Goal: Download file/media

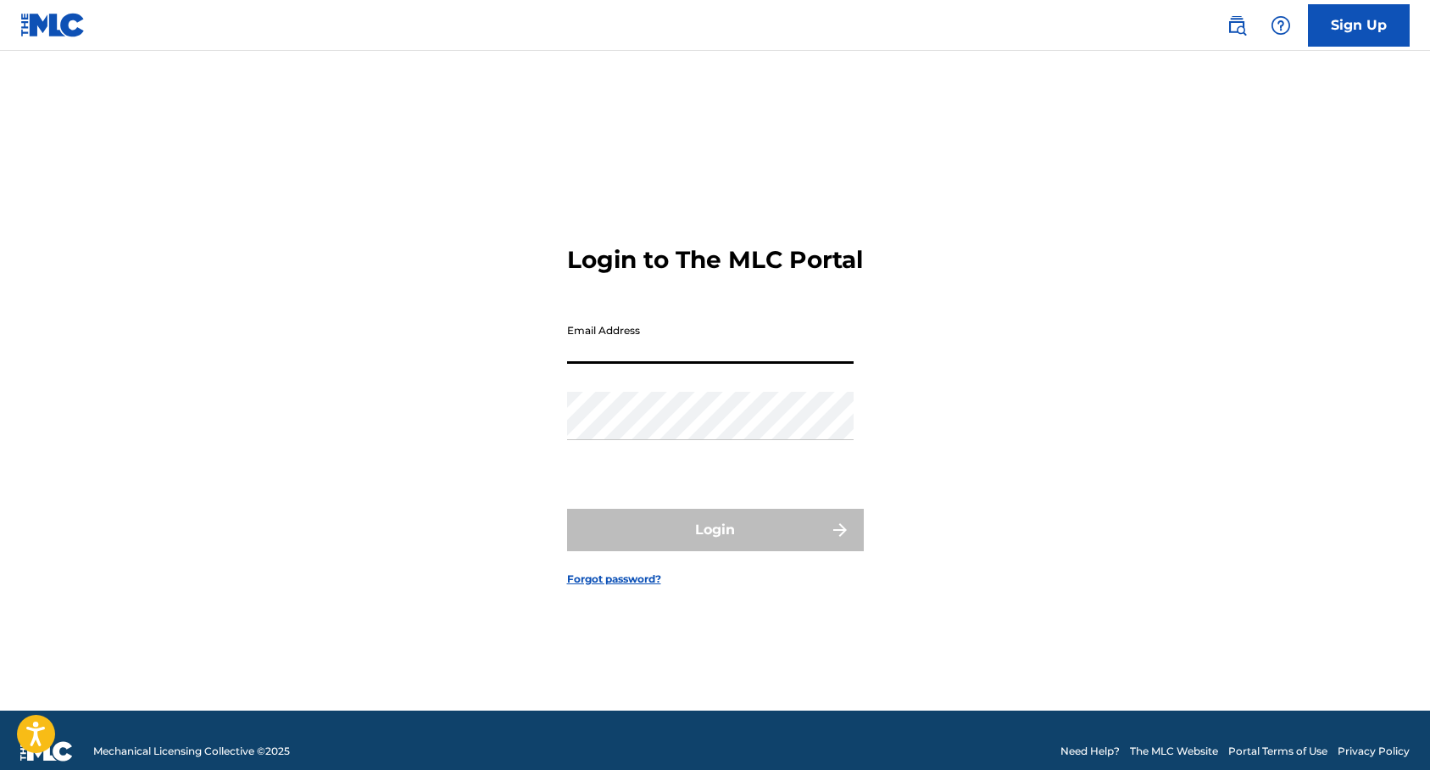
click at [745, 356] on input "Email Address" at bounding box center [710, 339] width 286 height 48
type input "[EMAIL_ADDRESS][DOMAIN_NAME]"
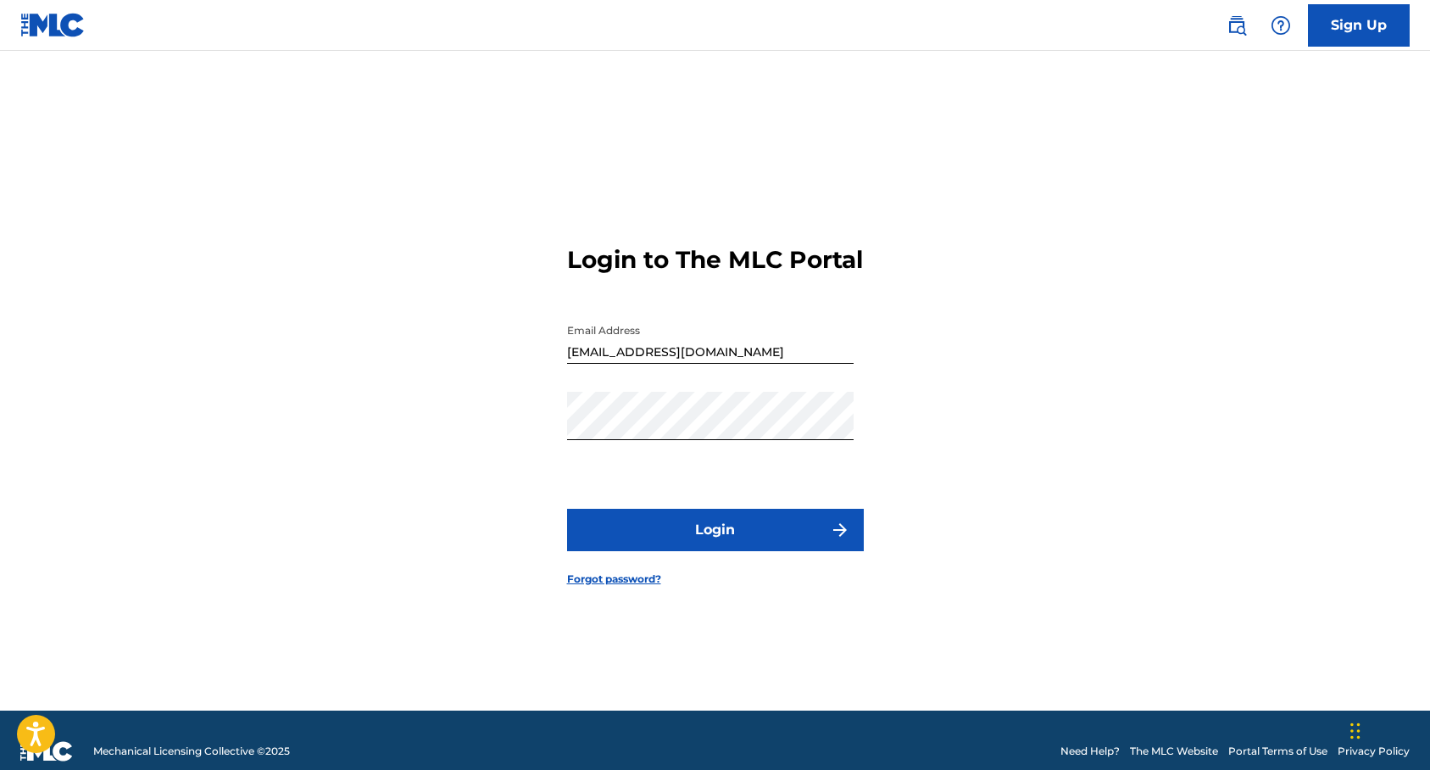
click at [684, 539] on button "Login" at bounding box center [715, 529] width 297 height 42
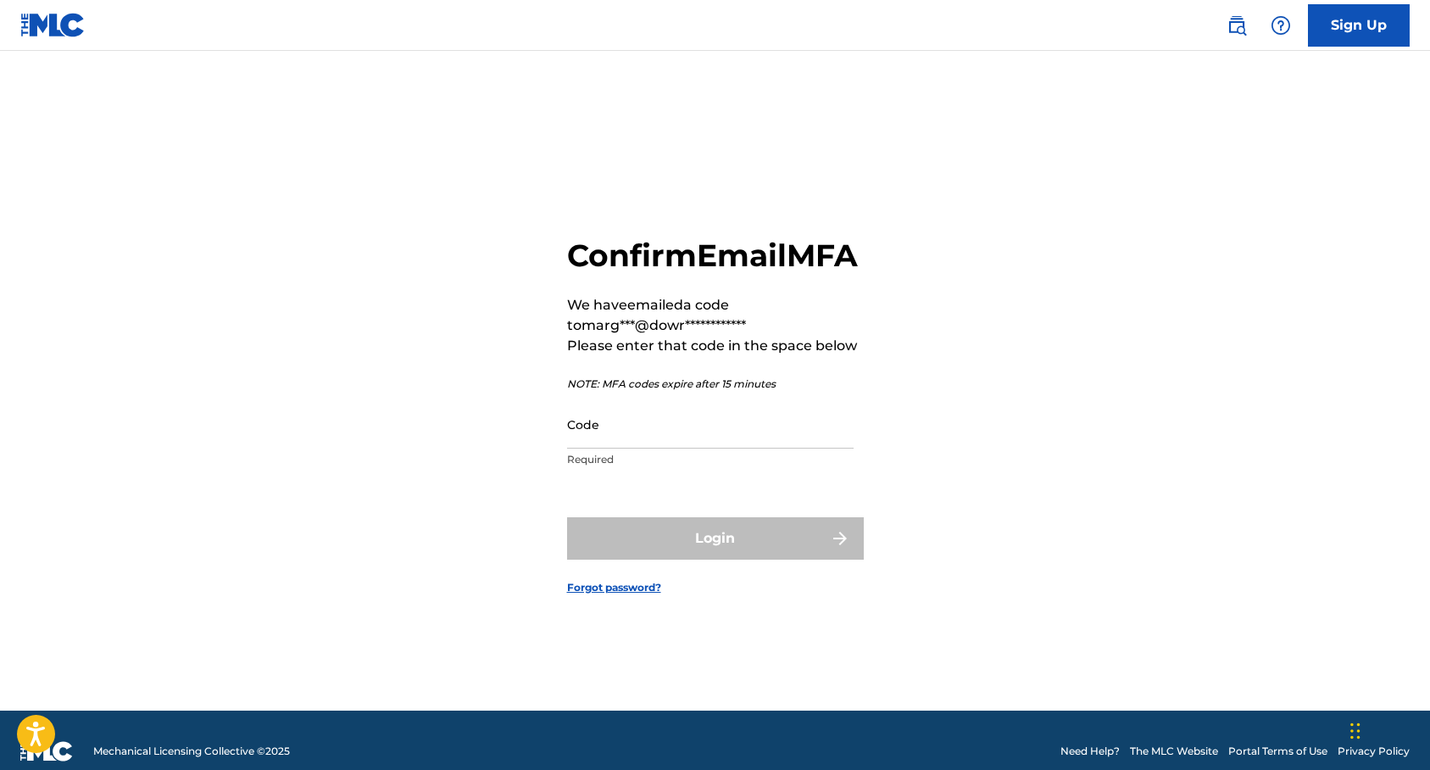
click at [650, 448] on input "Code" at bounding box center [710, 424] width 286 height 48
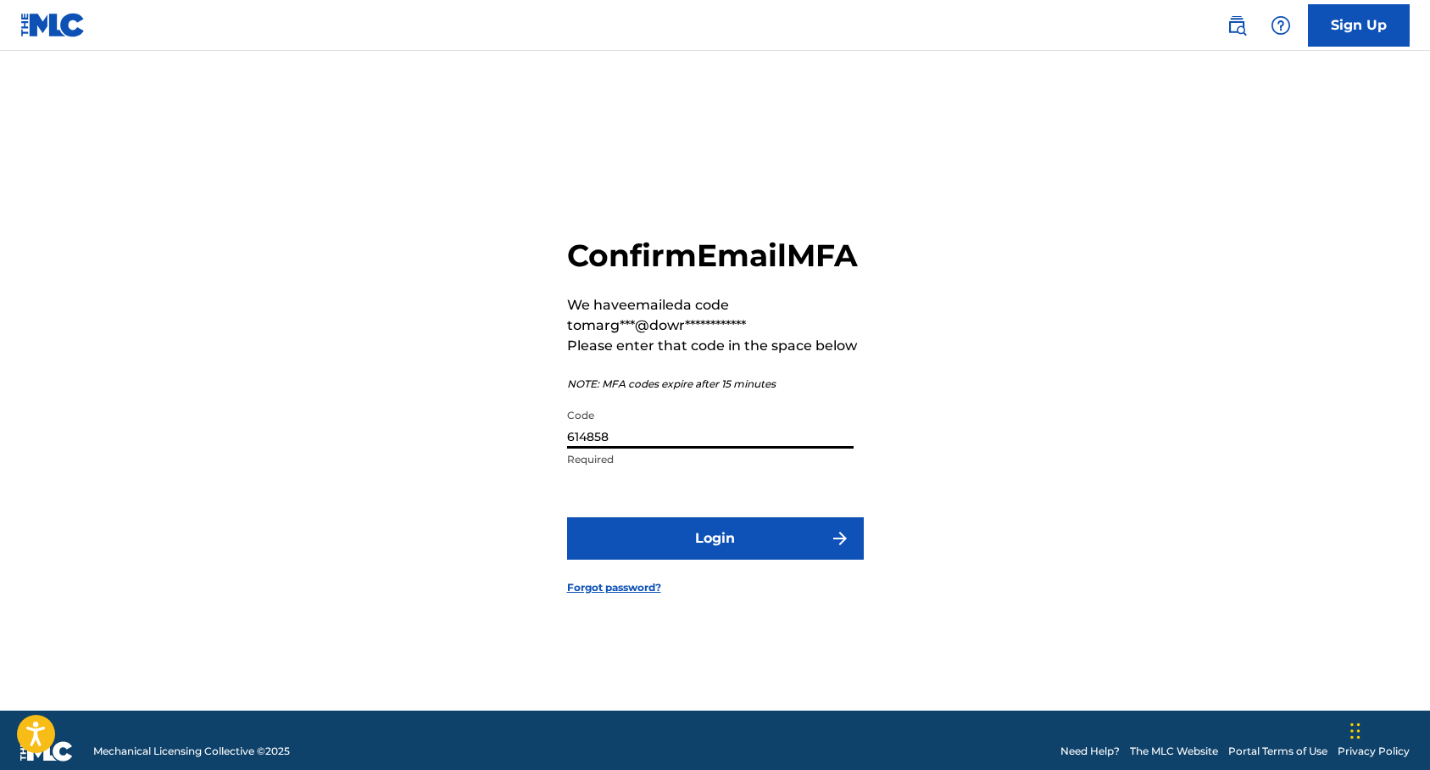
type input "614858"
click at [767, 554] on button "Login" at bounding box center [715, 538] width 297 height 42
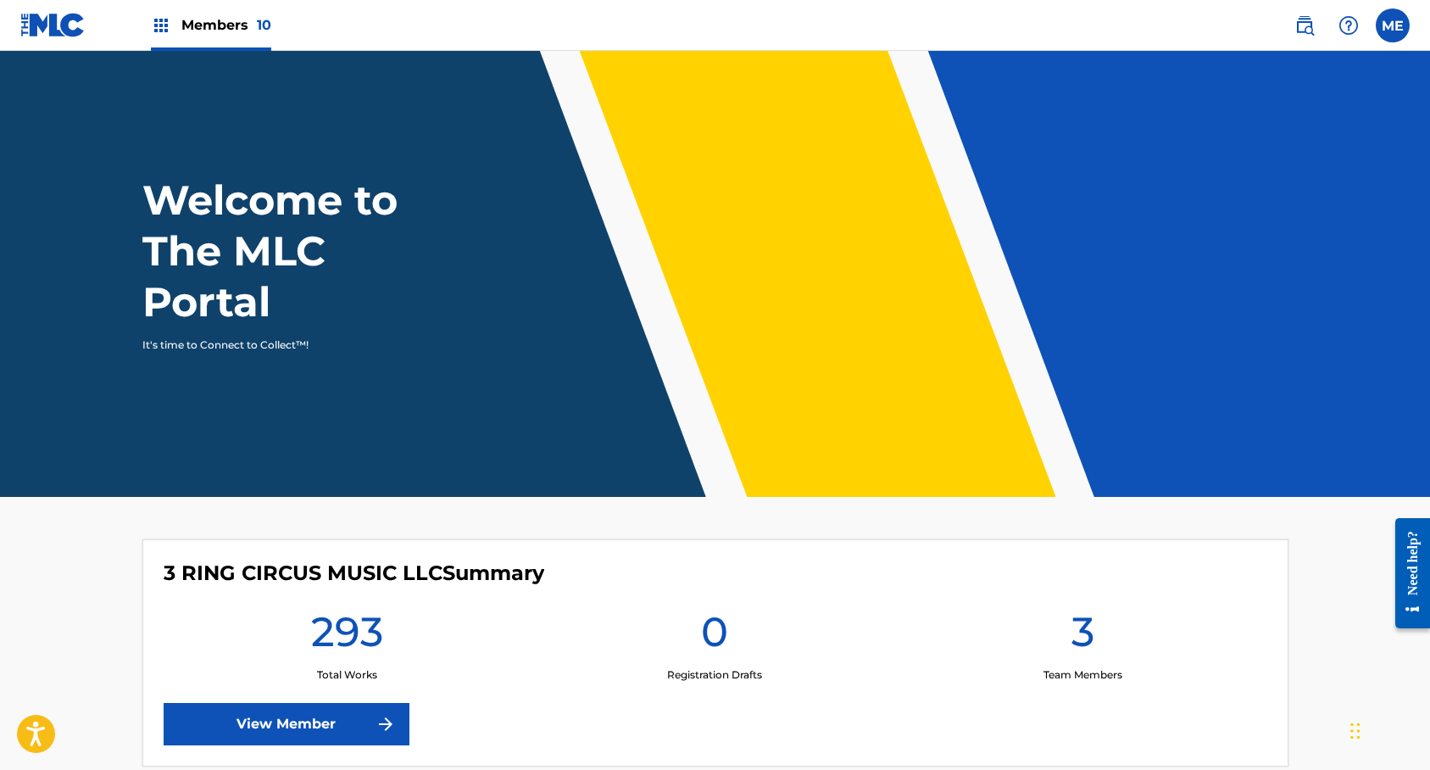
click at [336, 726] on link "View Member" at bounding box center [287, 724] width 246 height 42
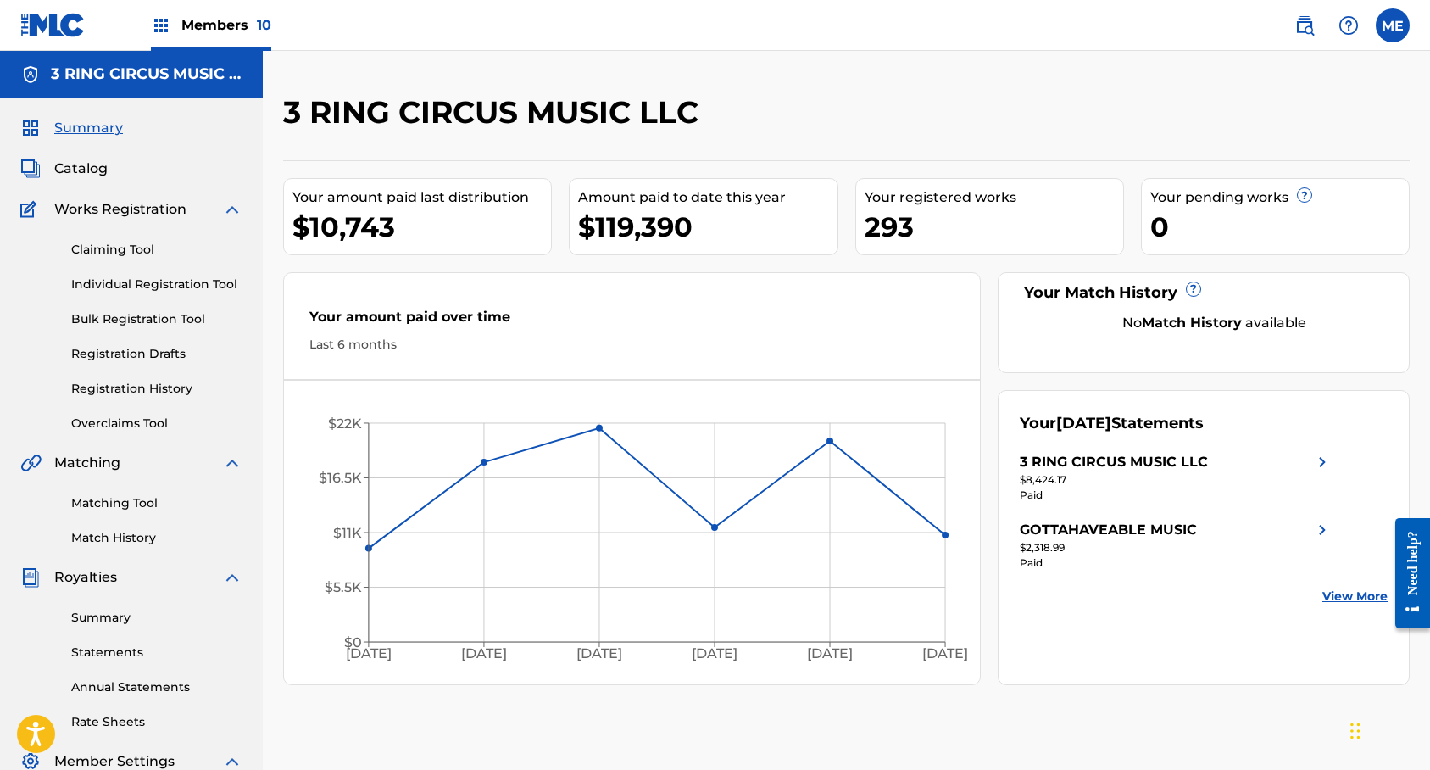
click at [119, 653] on link "Statements" at bounding box center [156, 652] width 171 height 18
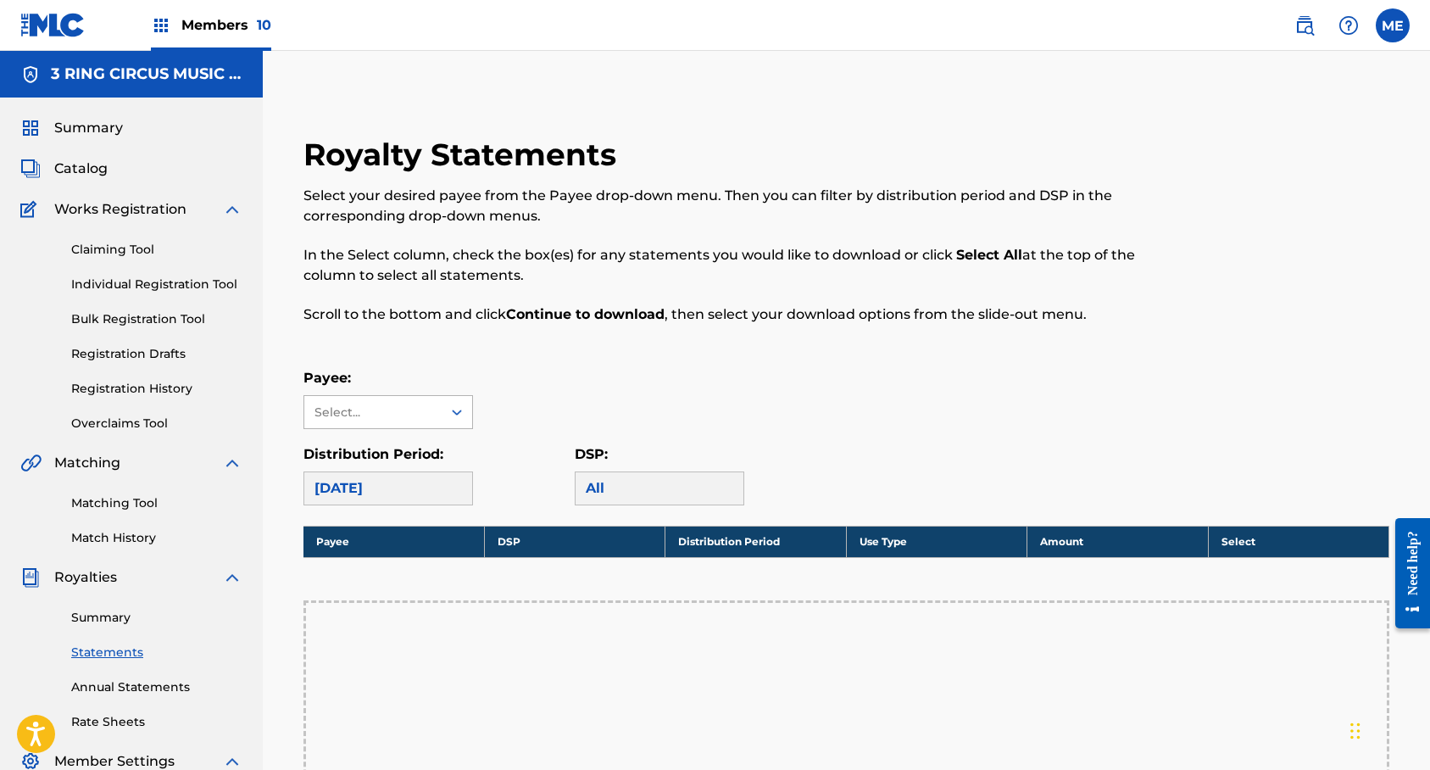
click at [457, 407] on icon at bounding box center [456, 411] width 17 height 17
click at [429, 447] on div "3 RING CIRCUS MUSIC LLC" at bounding box center [388, 460] width 168 height 63
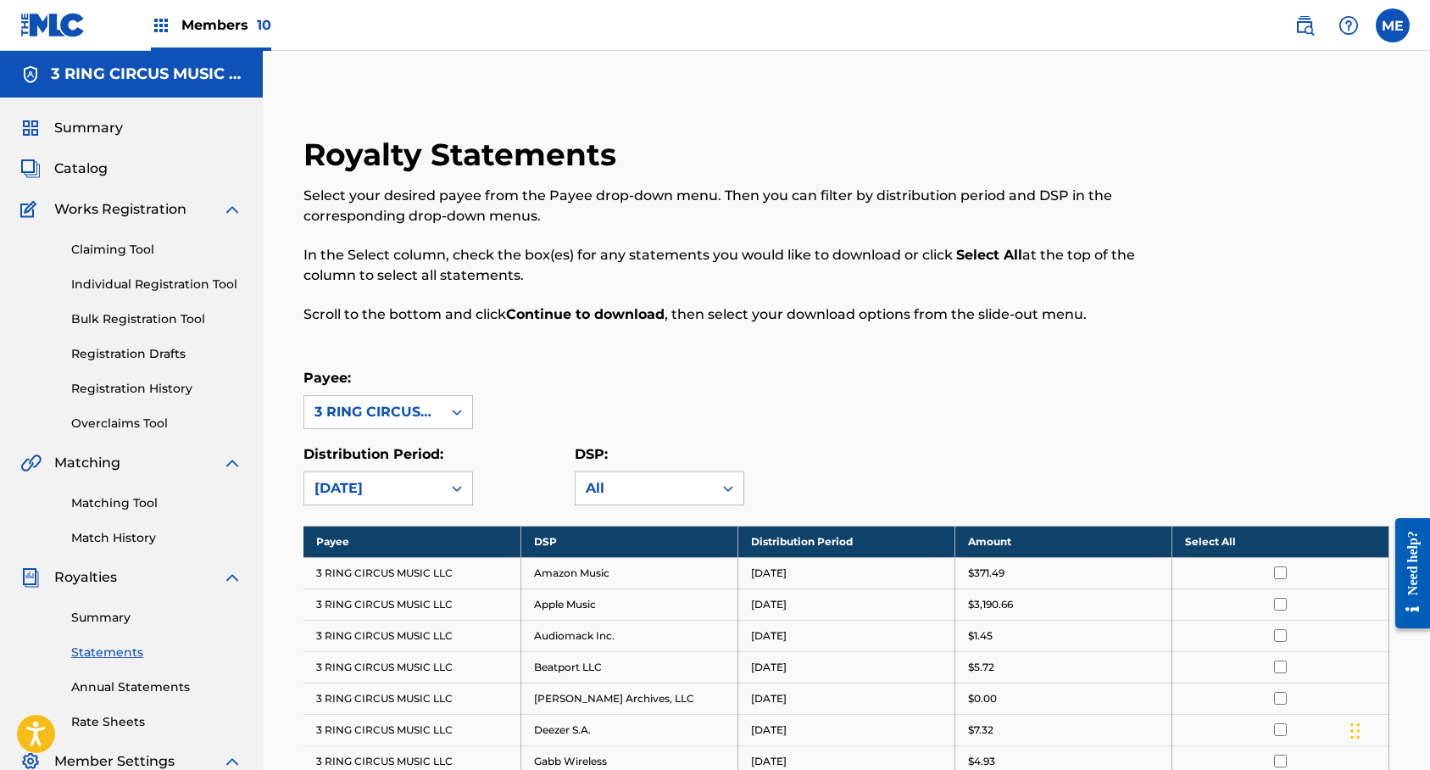
click at [1281, 573] on input "checkbox" at bounding box center [1280, 572] width 13 height 13
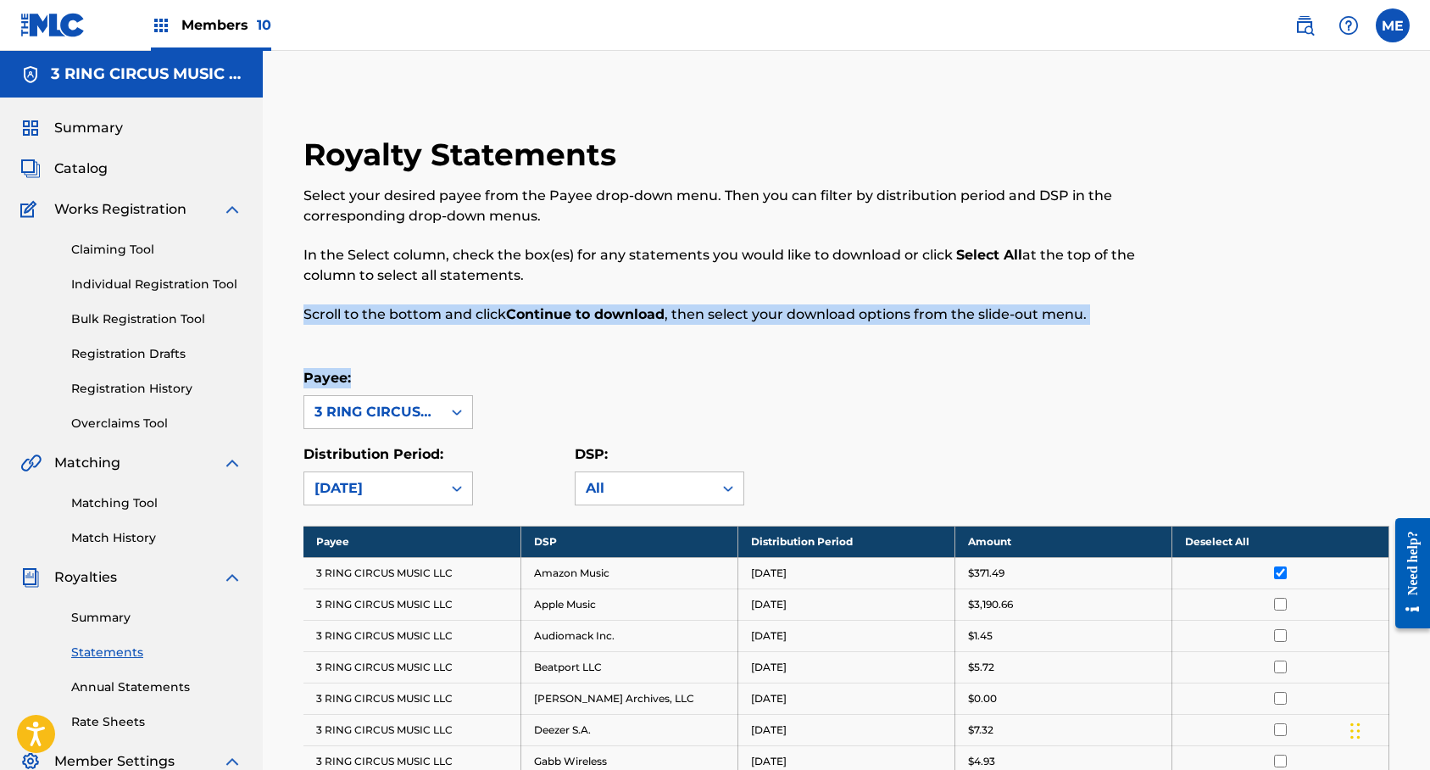
drag, startPoint x: 1429, startPoint y: 295, endPoint x: 1412, endPoint y: 378, distance: 84.8
click at [1429, 373] on html "Accessibility Screen-Reader Guide, Feedback, and Issue Reporting | New window C…" at bounding box center [715, 385] width 1430 height 770
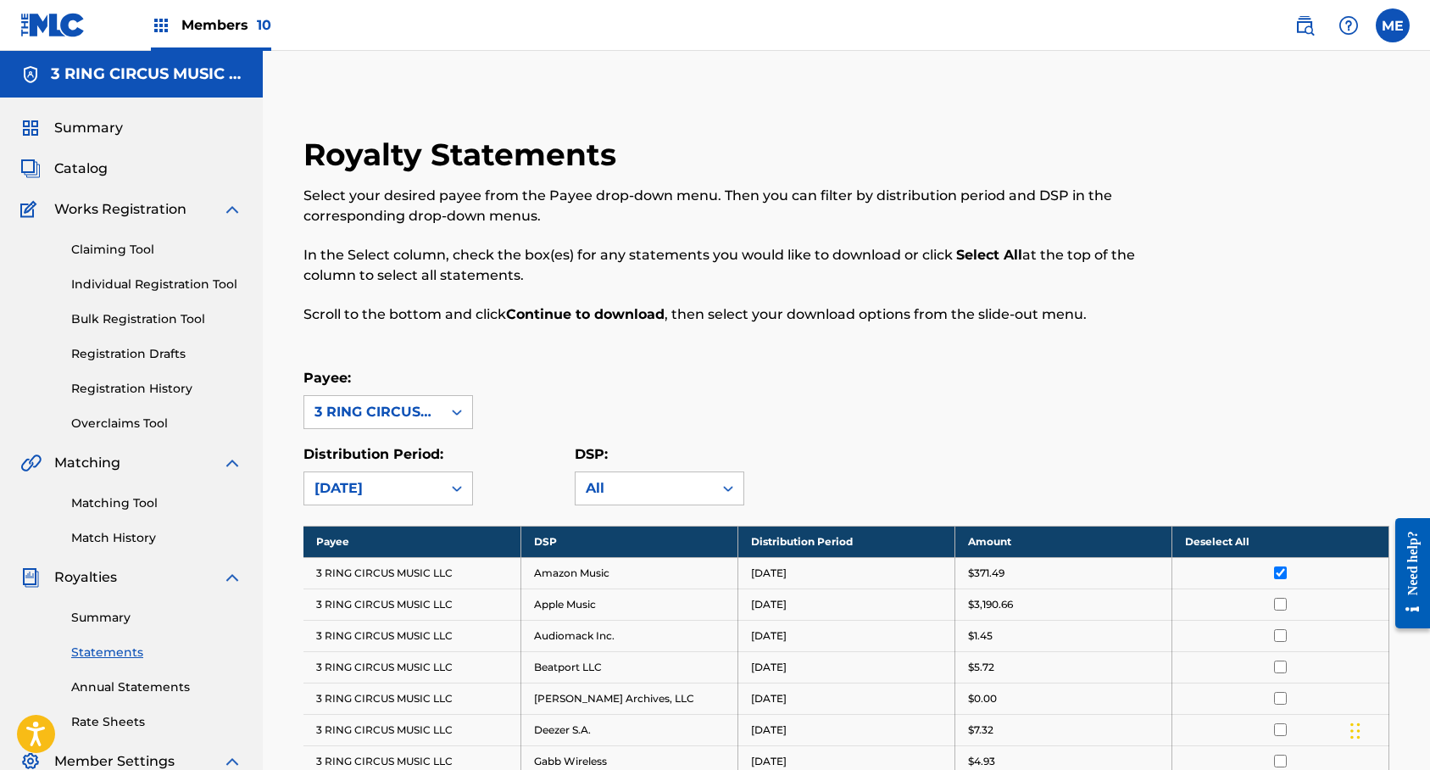
click at [1236, 543] on th "Deselect All" at bounding box center [1279, 540] width 217 height 31
click at [1236, 542] on th "Select All" at bounding box center [1279, 540] width 217 height 31
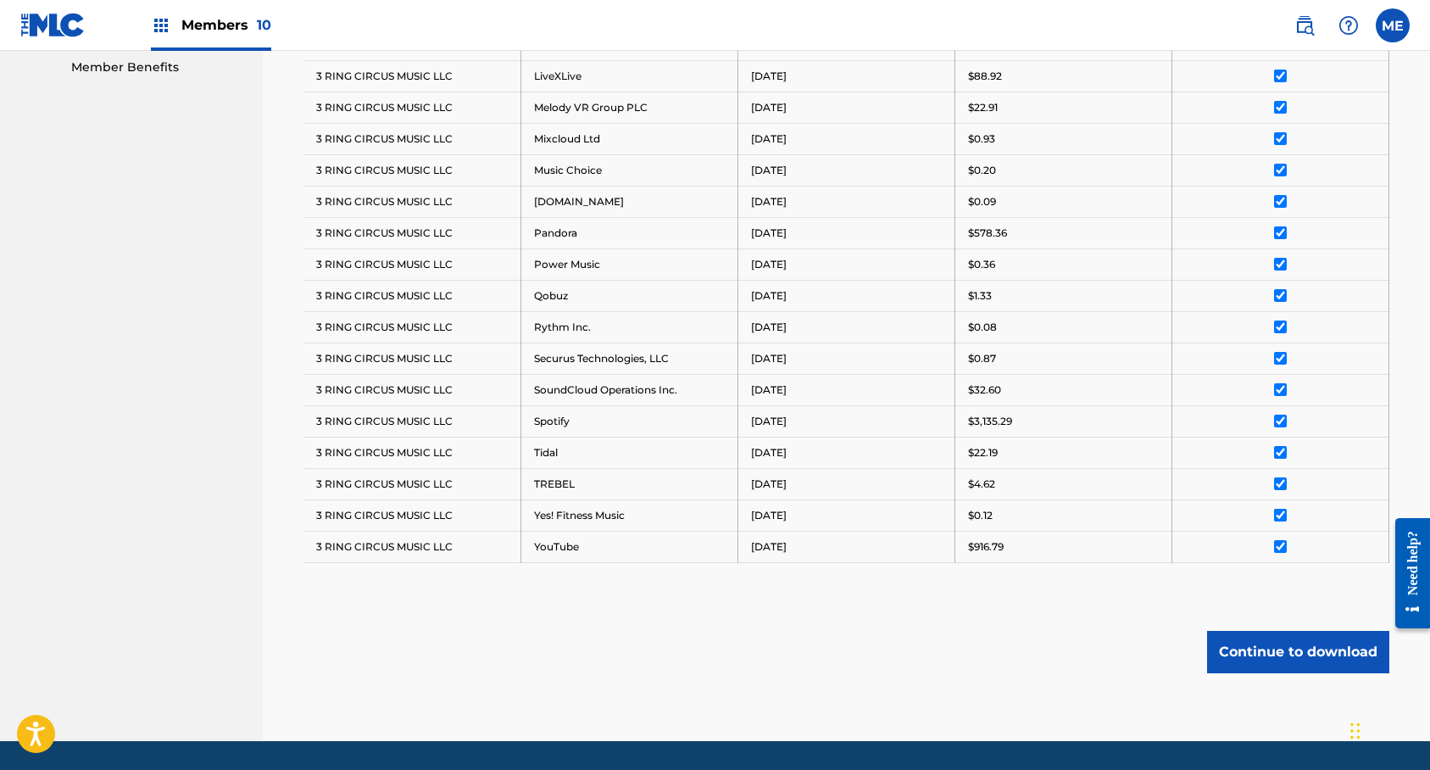
scroll to position [854, 0]
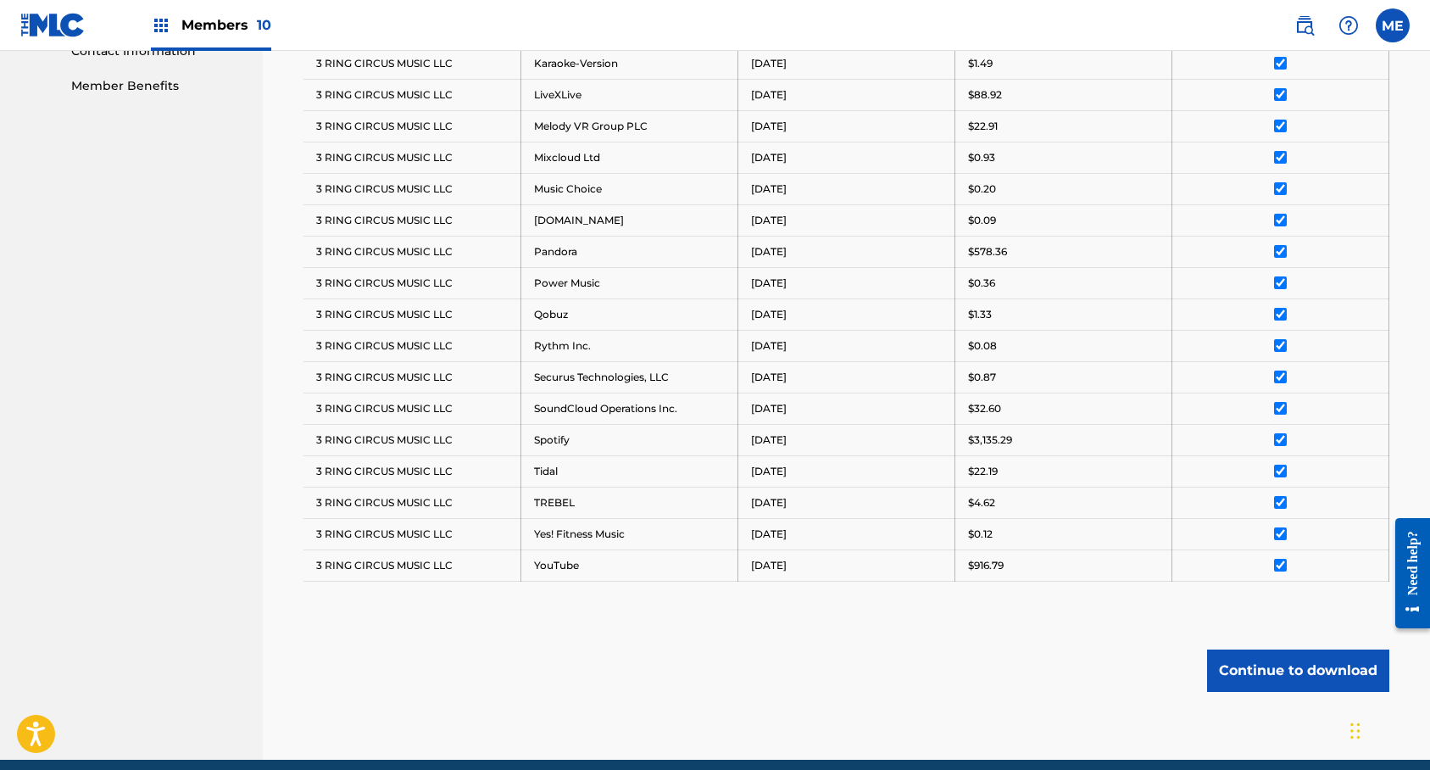
click at [1332, 668] on button "Continue to download" at bounding box center [1298, 670] width 182 height 42
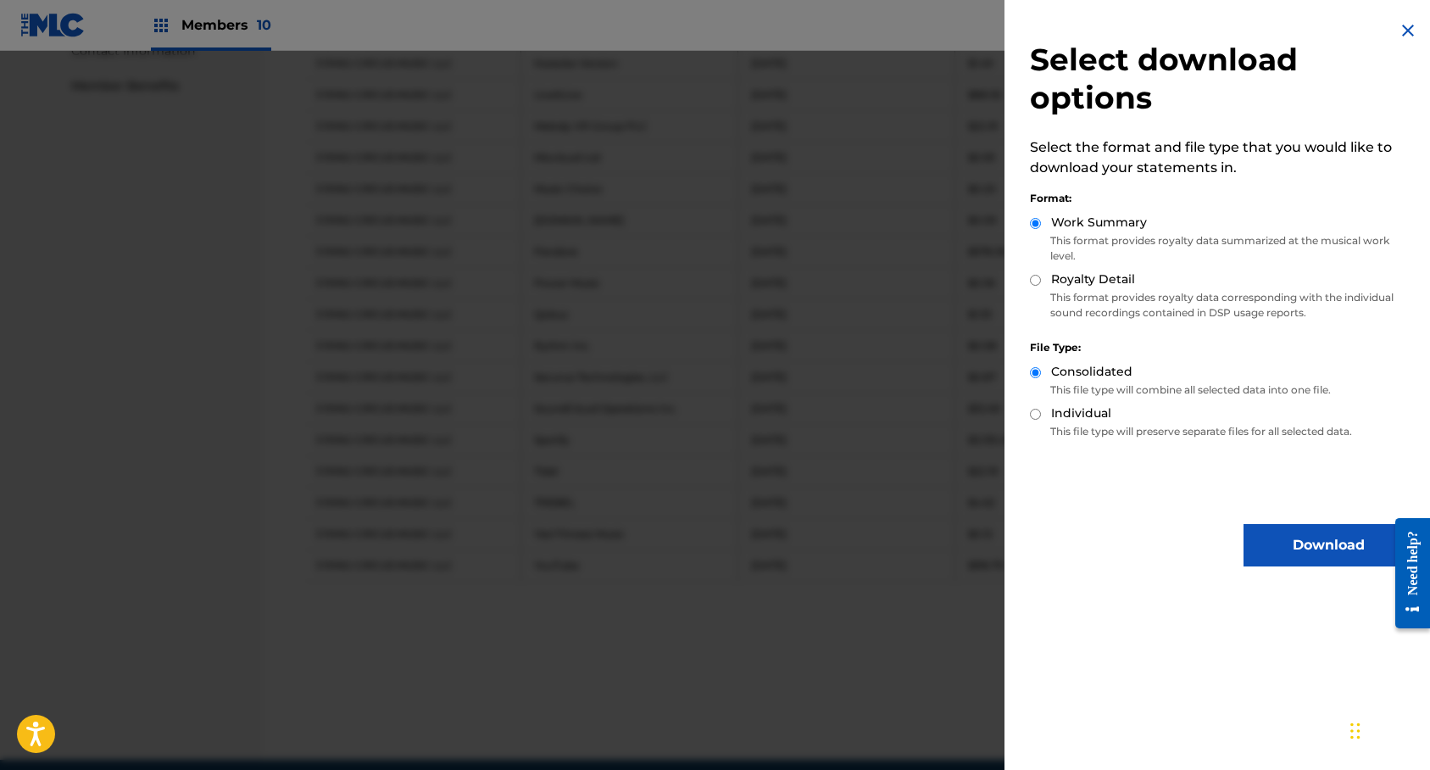
click at [1036, 283] on input "Royalty Detail" at bounding box center [1035, 280] width 11 height 11
radio input "true"
click at [1317, 542] on button "Download" at bounding box center [1327, 545] width 169 height 42
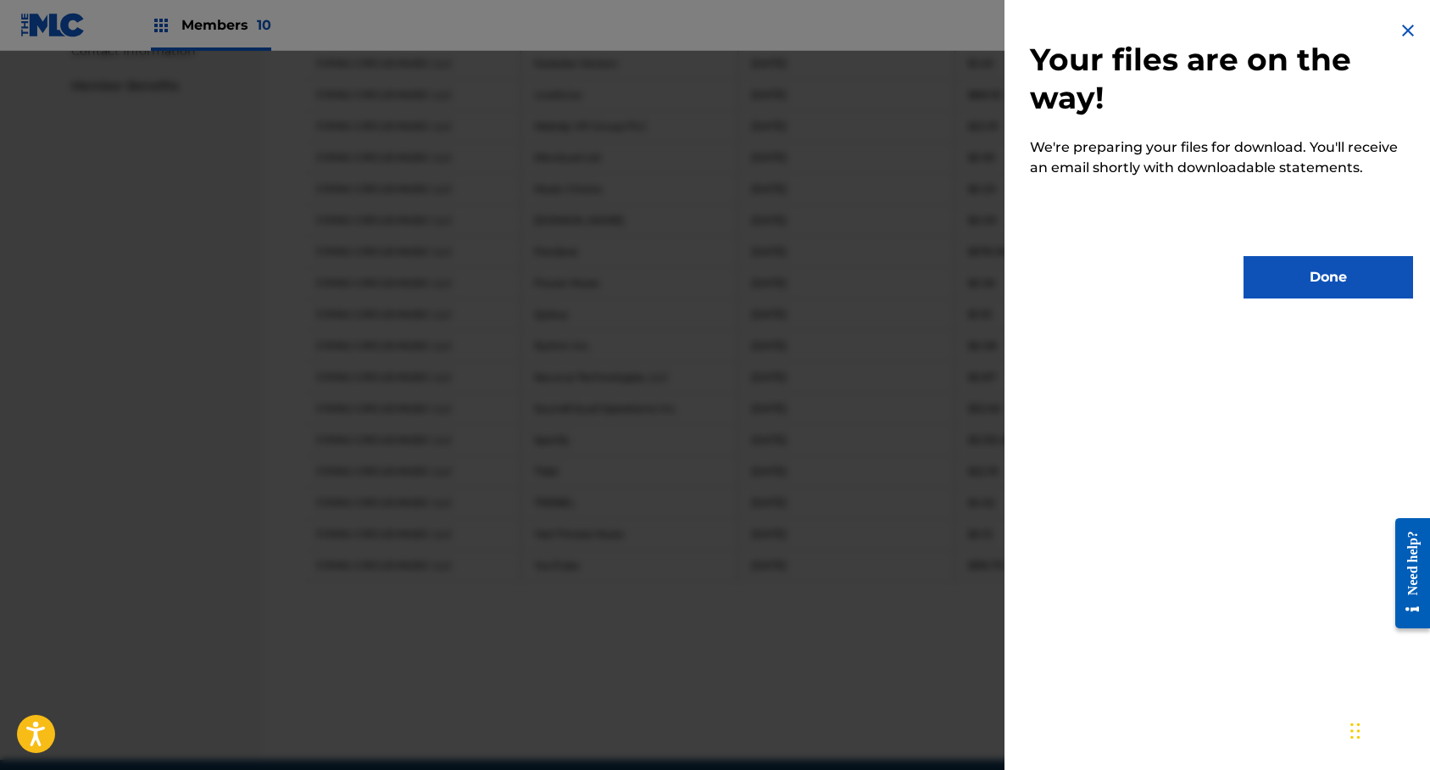
click at [1298, 275] on button "Done" at bounding box center [1327, 277] width 169 height 42
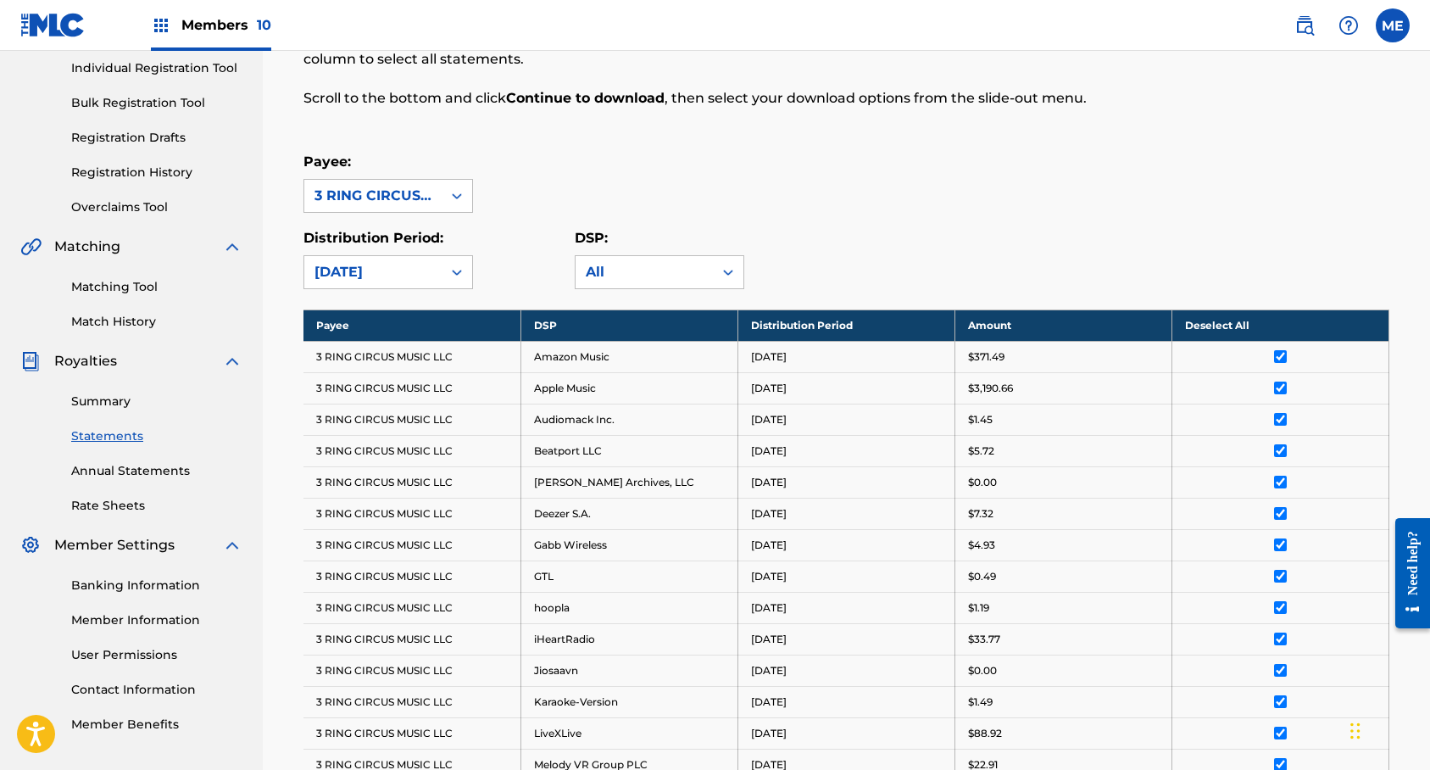
scroll to position [213, 0]
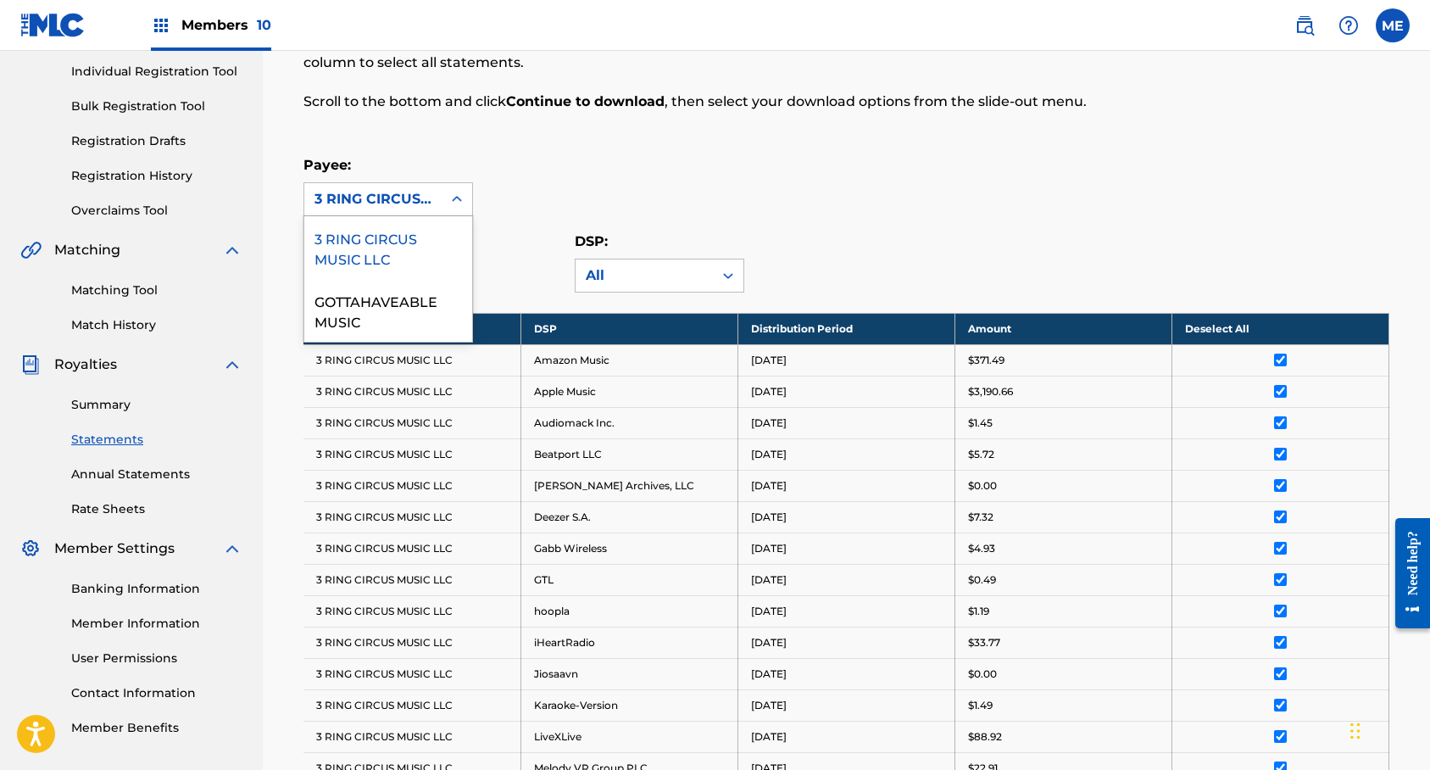
click at [455, 202] on icon at bounding box center [456, 199] width 17 height 17
click at [431, 297] on div "GOTTAHAVEABLE MUSIC" at bounding box center [388, 310] width 168 height 63
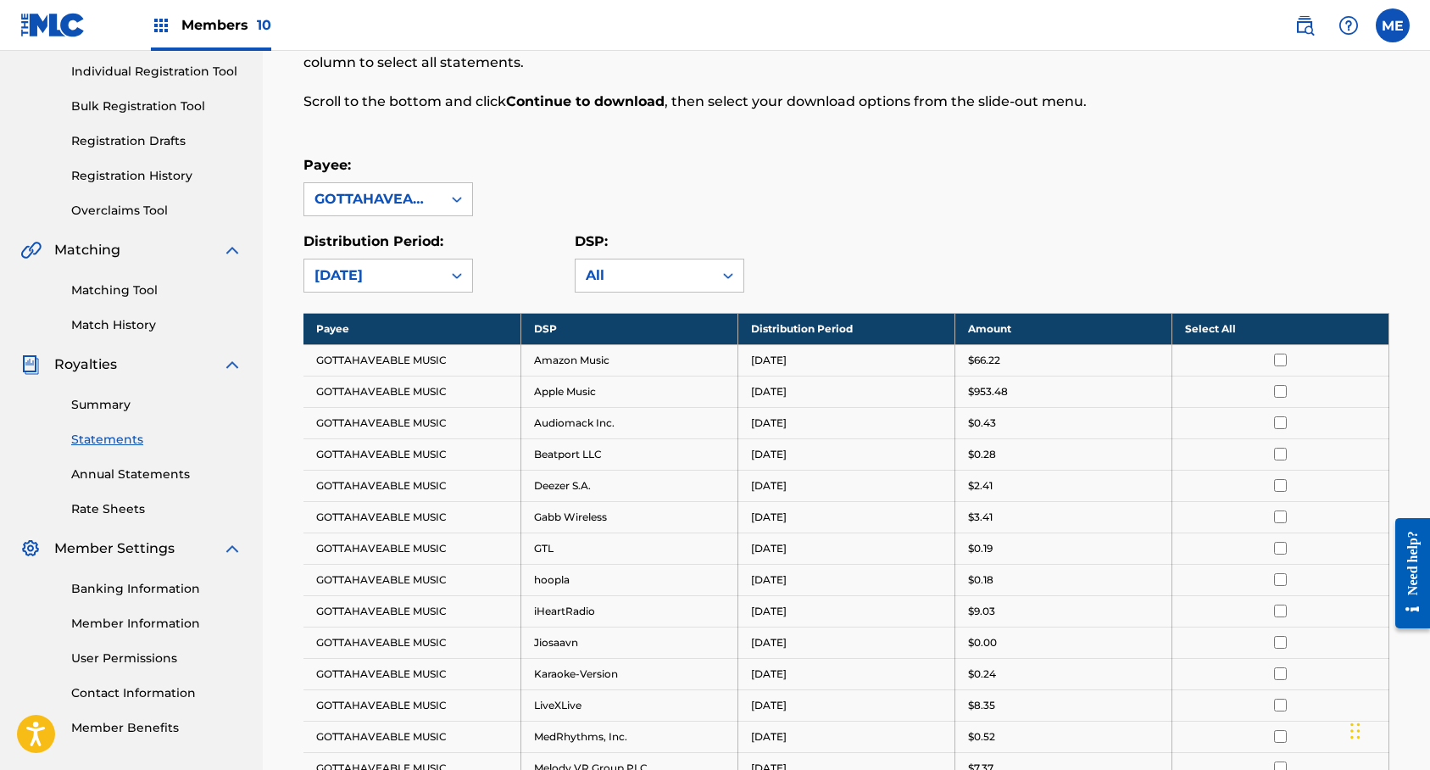
click at [1214, 331] on th "Select All" at bounding box center [1279, 328] width 217 height 31
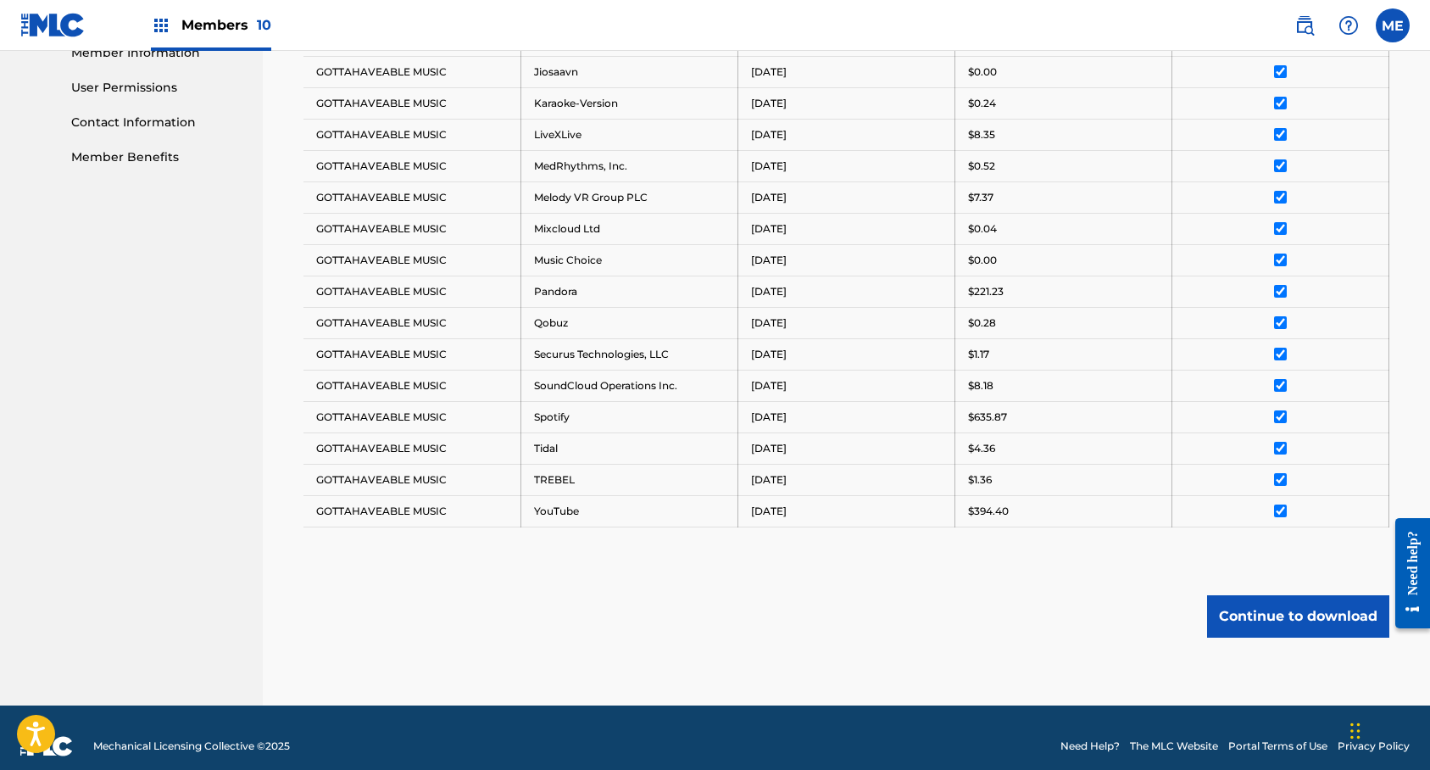
scroll to position [800, 0]
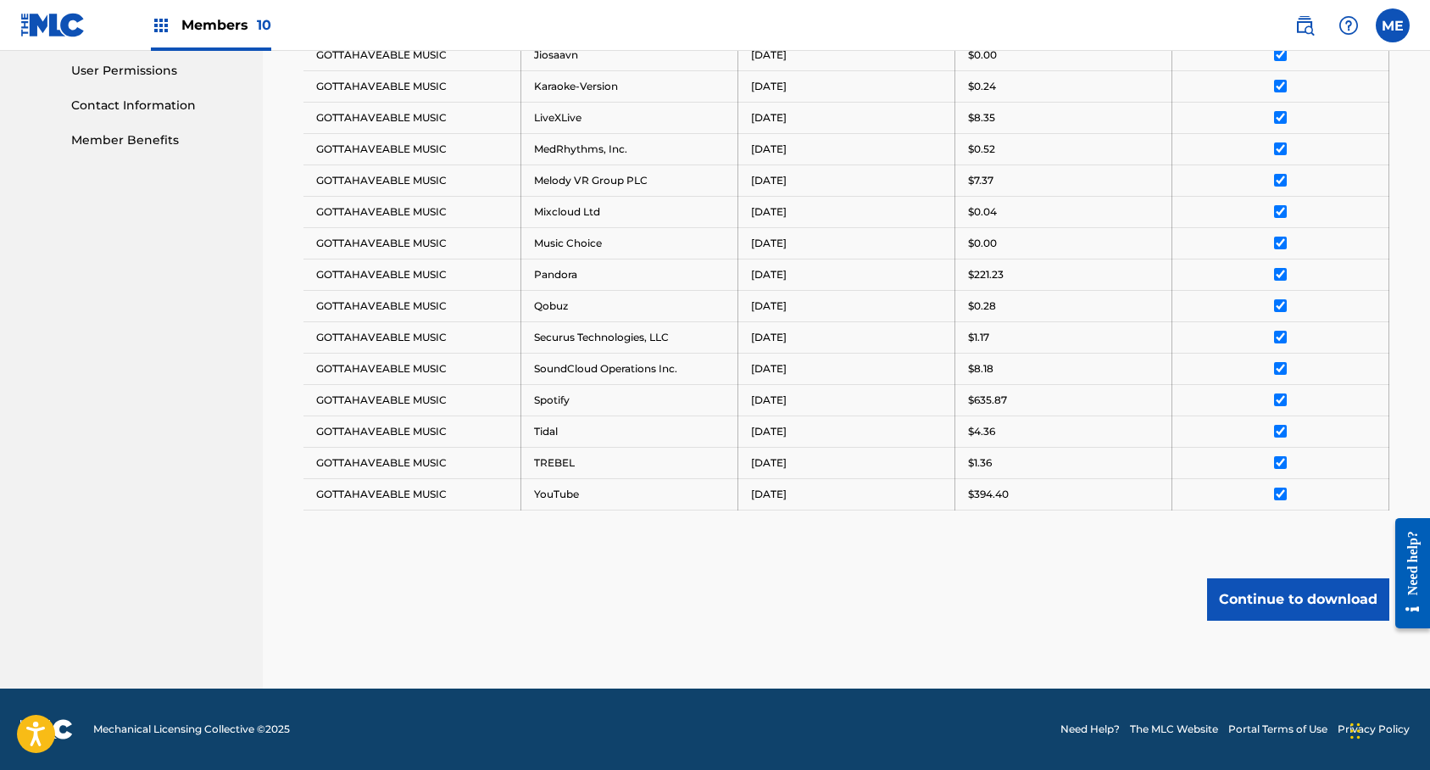
click at [1328, 602] on button "Continue to download" at bounding box center [1298, 599] width 182 height 42
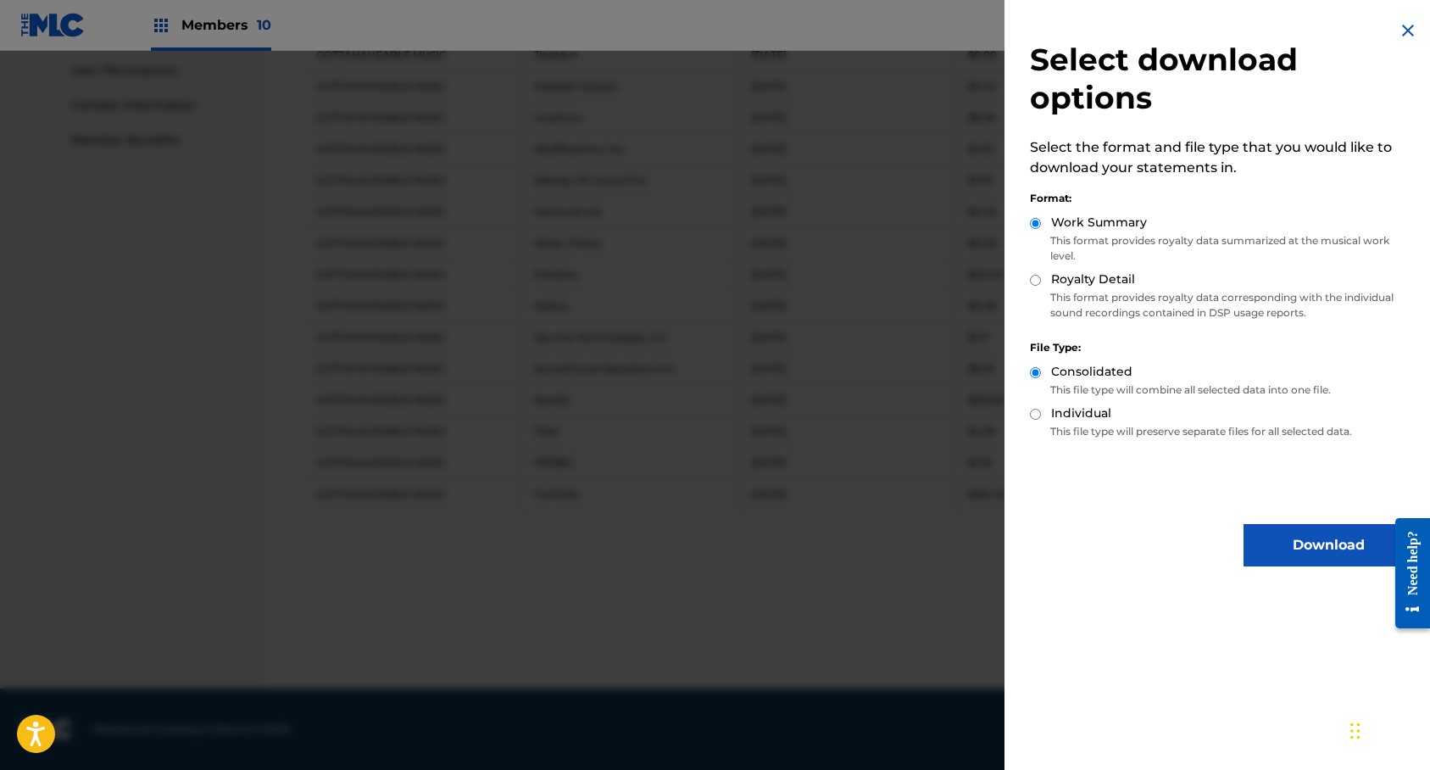
click at [1036, 283] on input "Royalty Detail" at bounding box center [1035, 280] width 11 height 11
radio input "true"
click at [1331, 542] on button "Download" at bounding box center [1327, 545] width 169 height 42
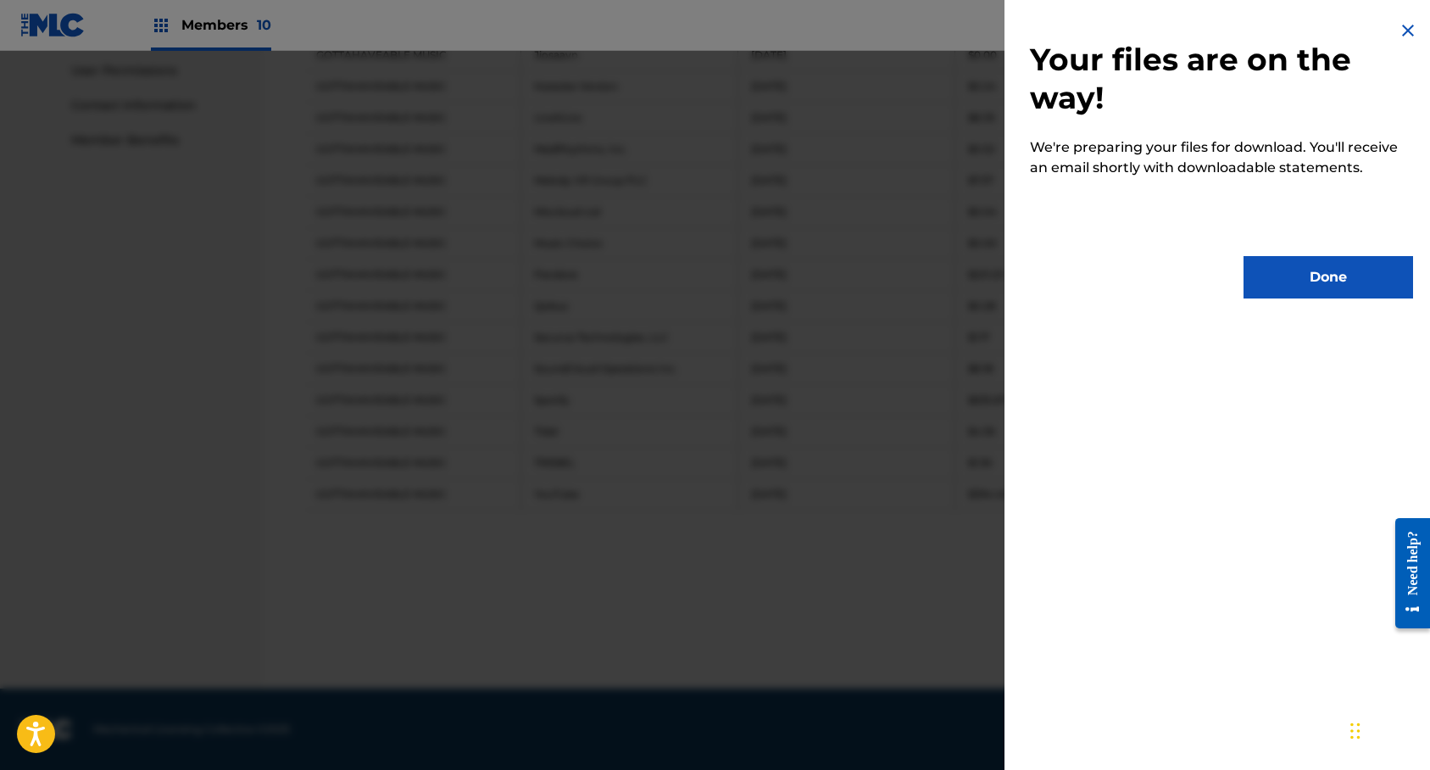
click at [1338, 274] on button "Done" at bounding box center [1327, 277] width 169 height 42
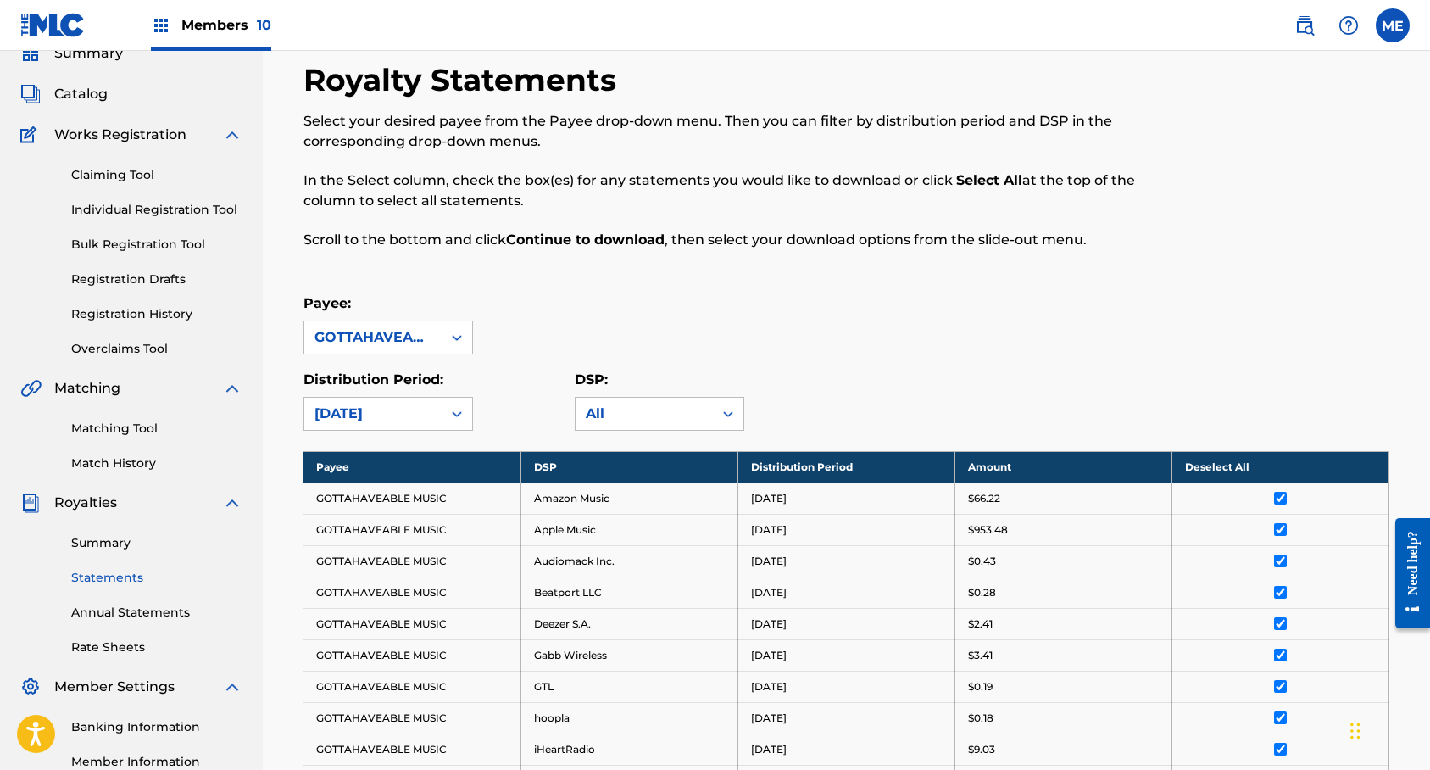
scroll to position [28, 0]
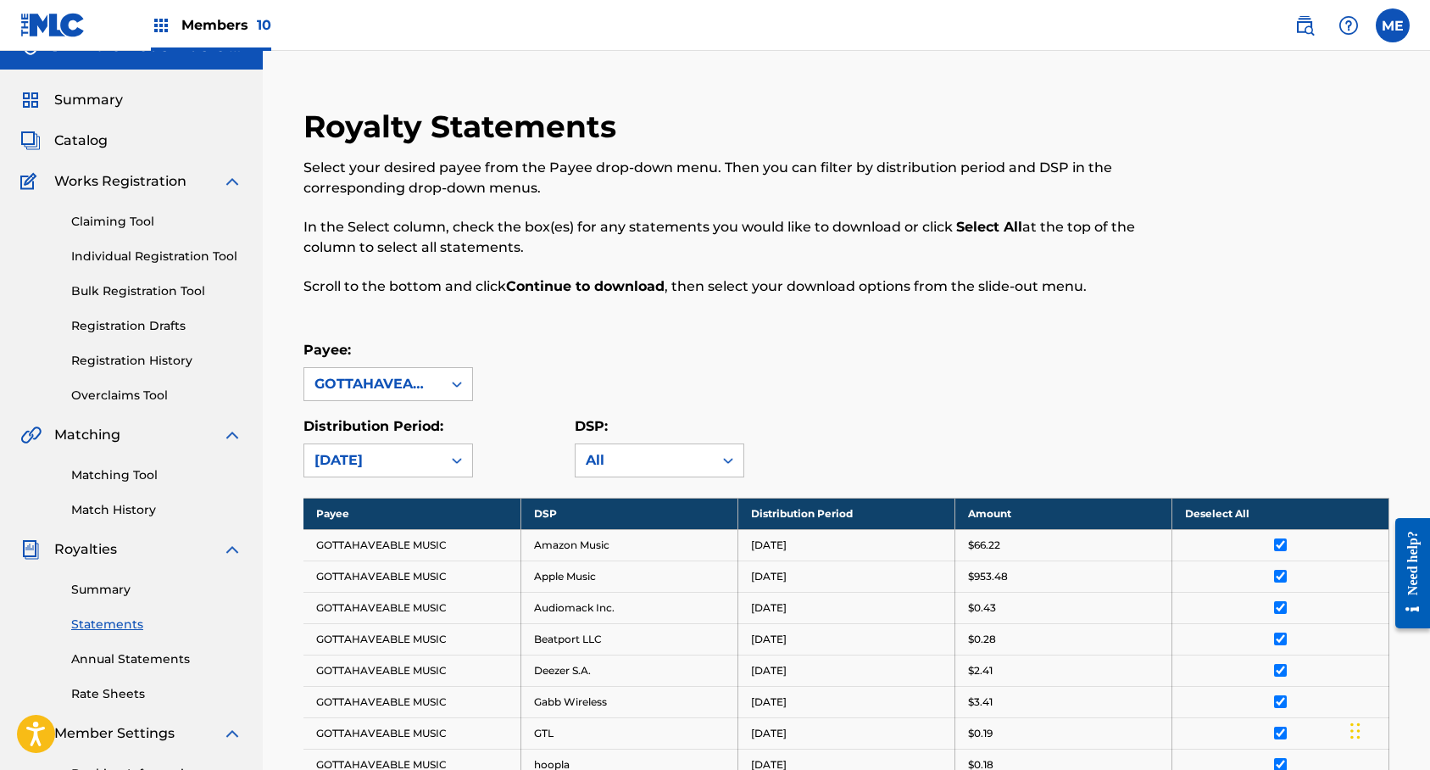
click at [157, 21] on img at bounding box center [161, 25] width 20 height 20
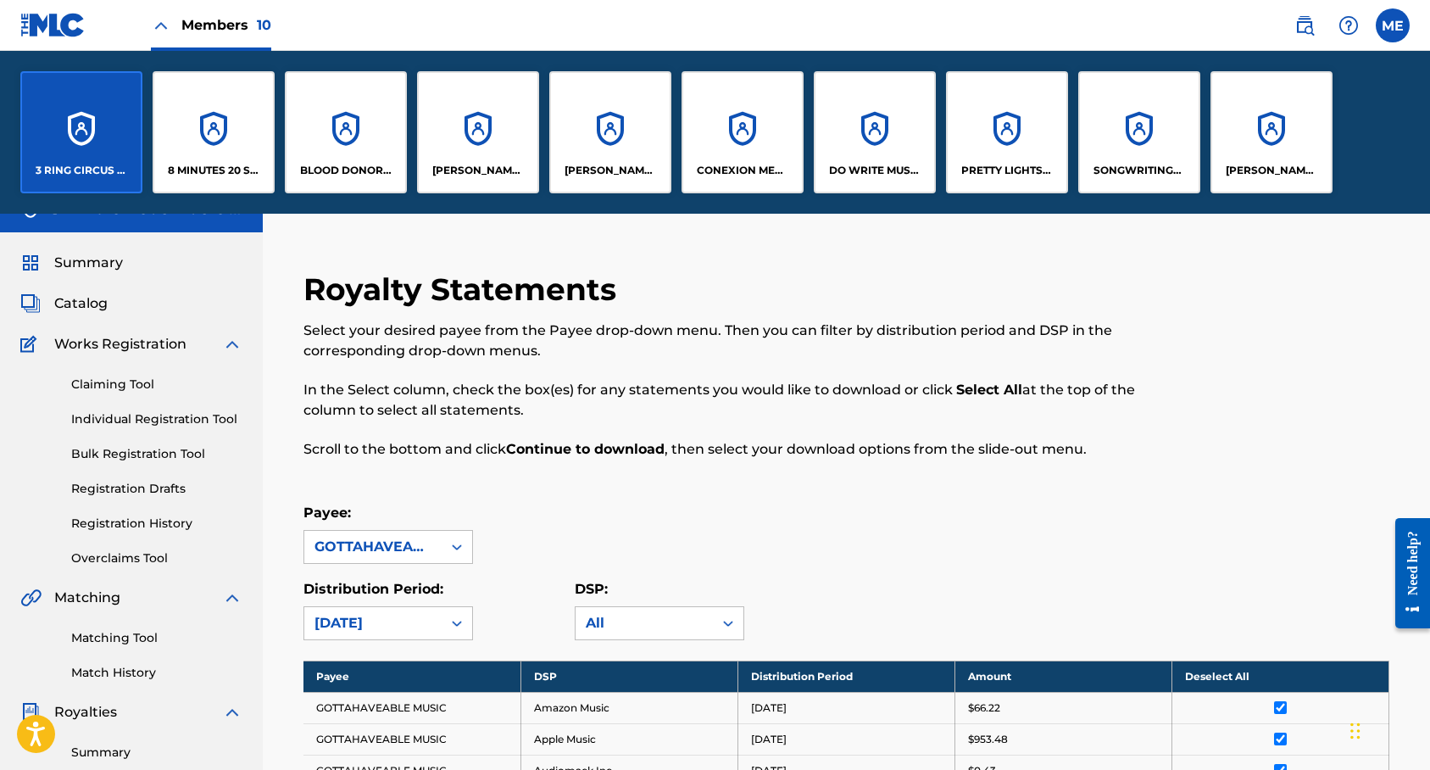
click at [456, 149] on div "[PERSON_NAME]'S LYRICS LAND & LIVESTOCK" at bounding box center [478, 132] width 122 height 122
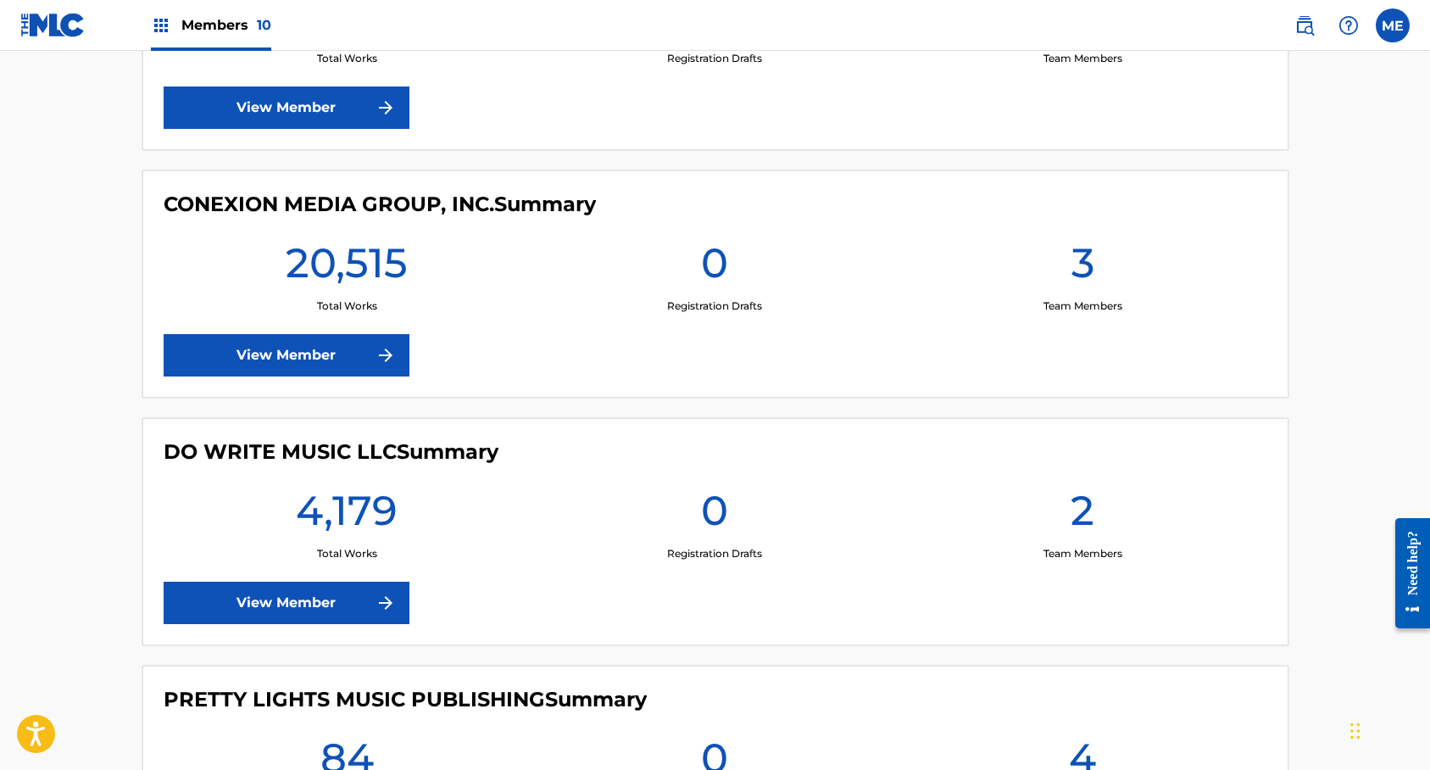
scroll to position [1535, 0]
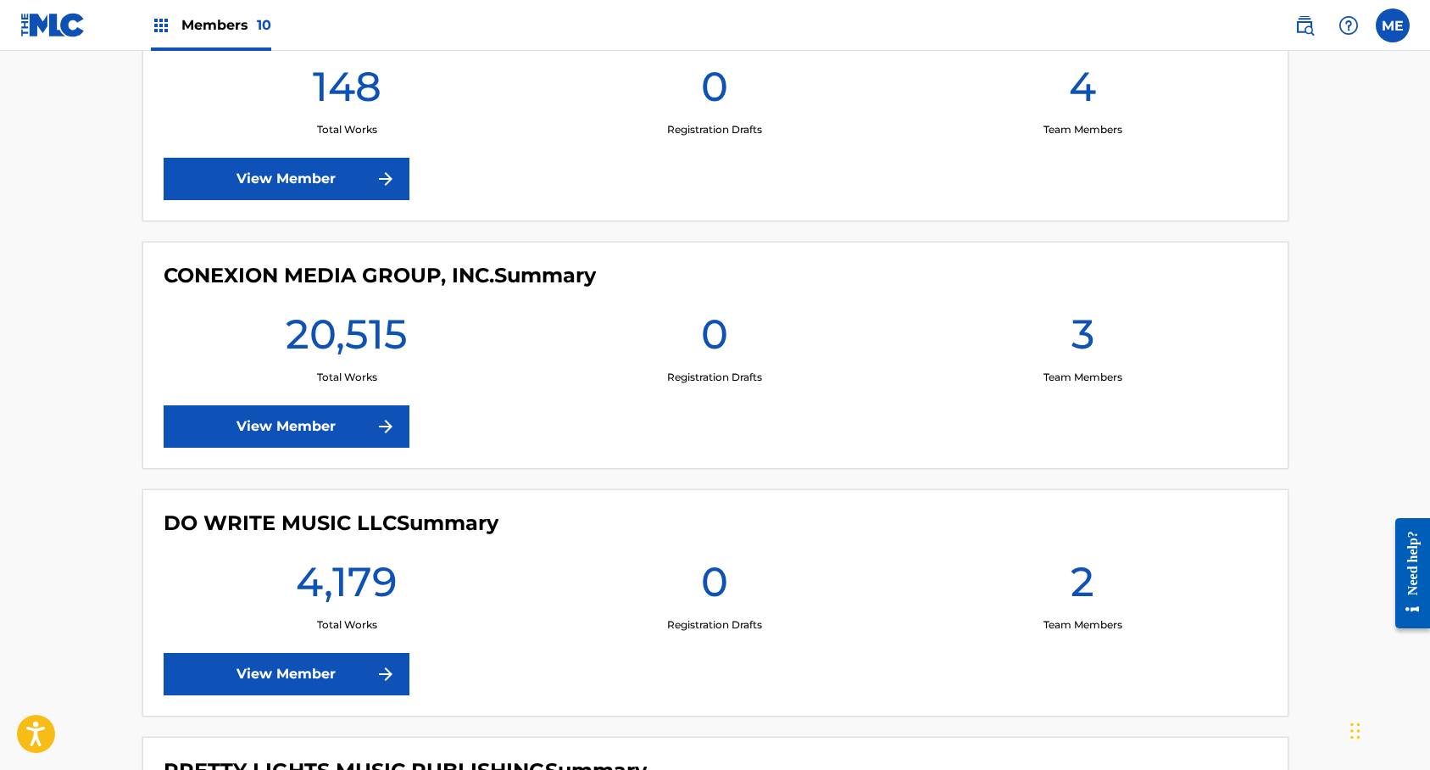
click at [331, 430] on link "View Member" at bounding box center [287, 426] width 246 height 42
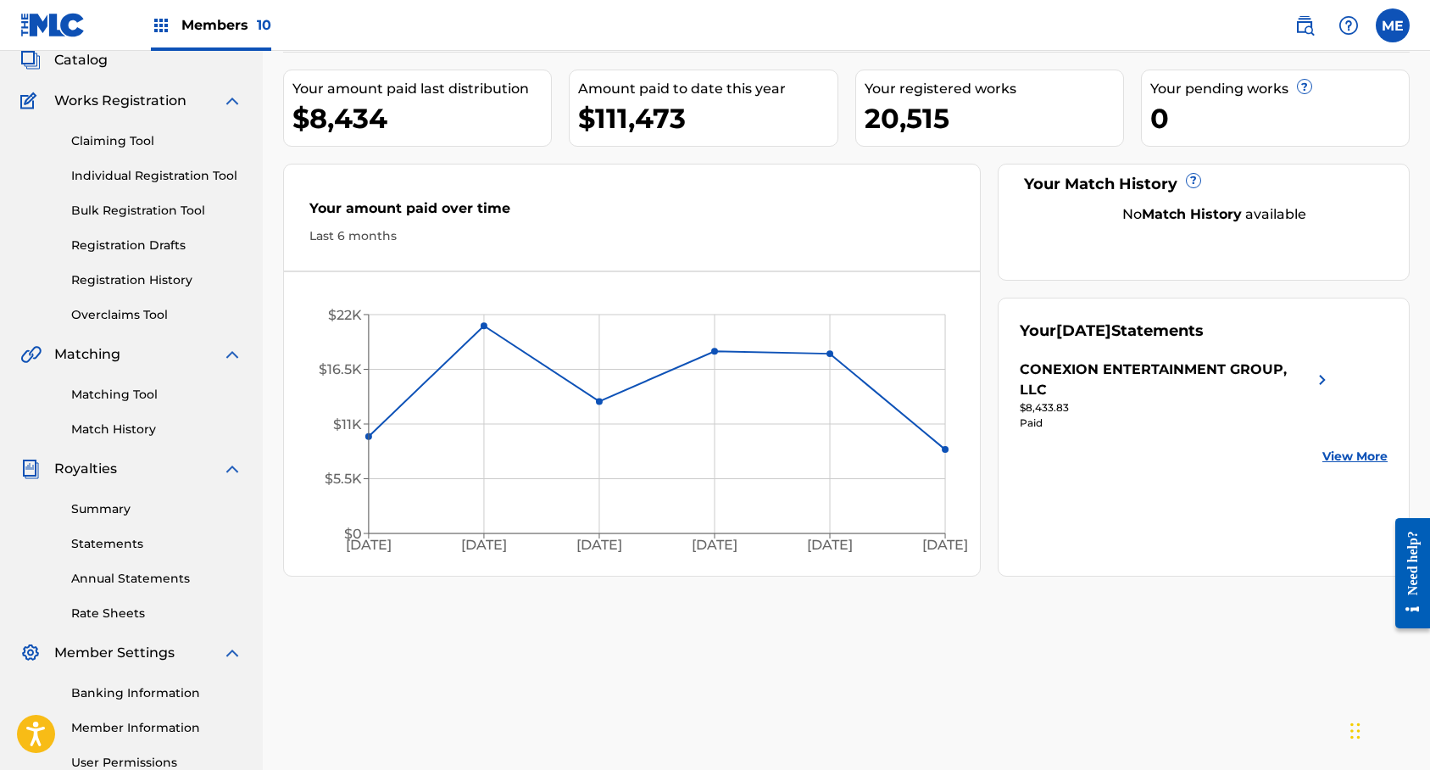
scroll to position [146, 0]
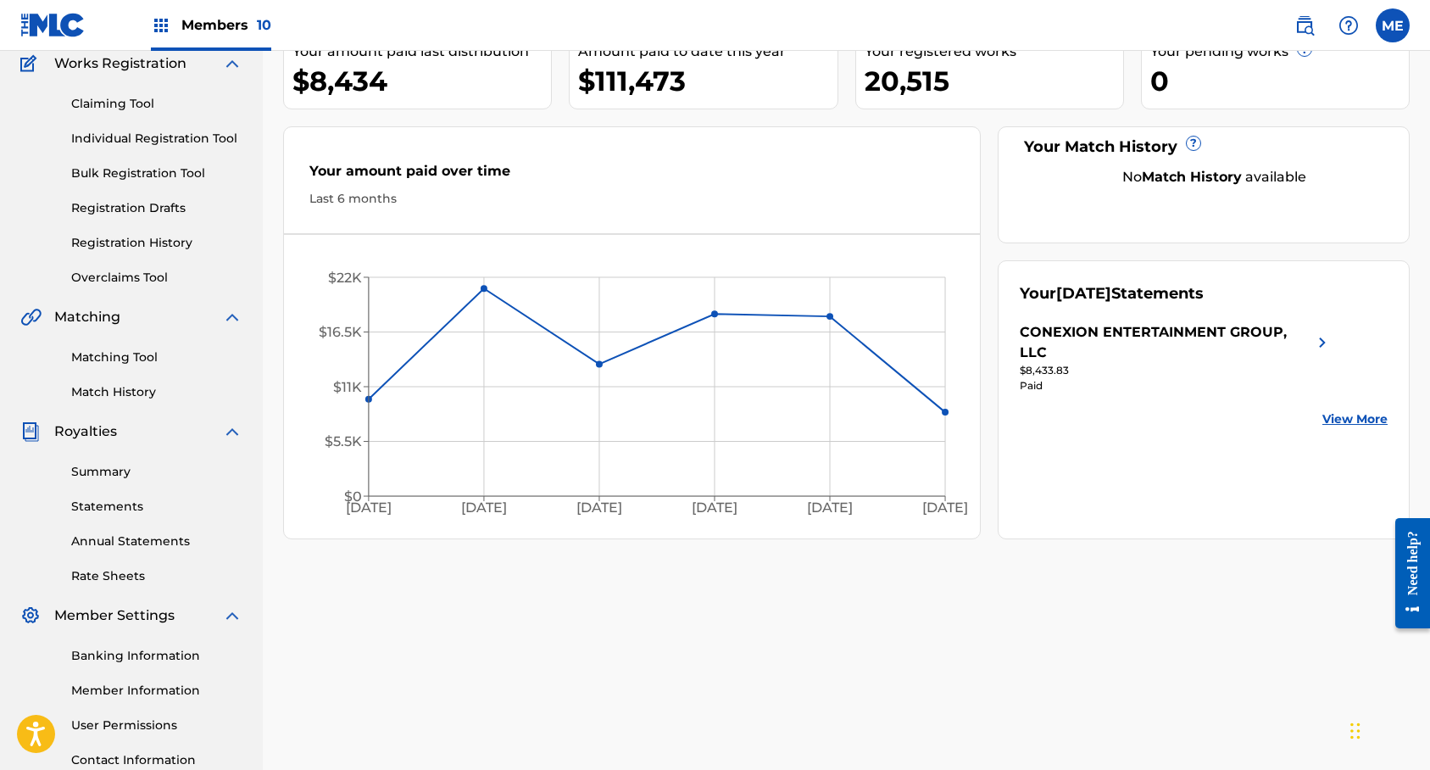
click at [132, 503] on link "Statements" at bounding box center [156, 506] width 171 height 18
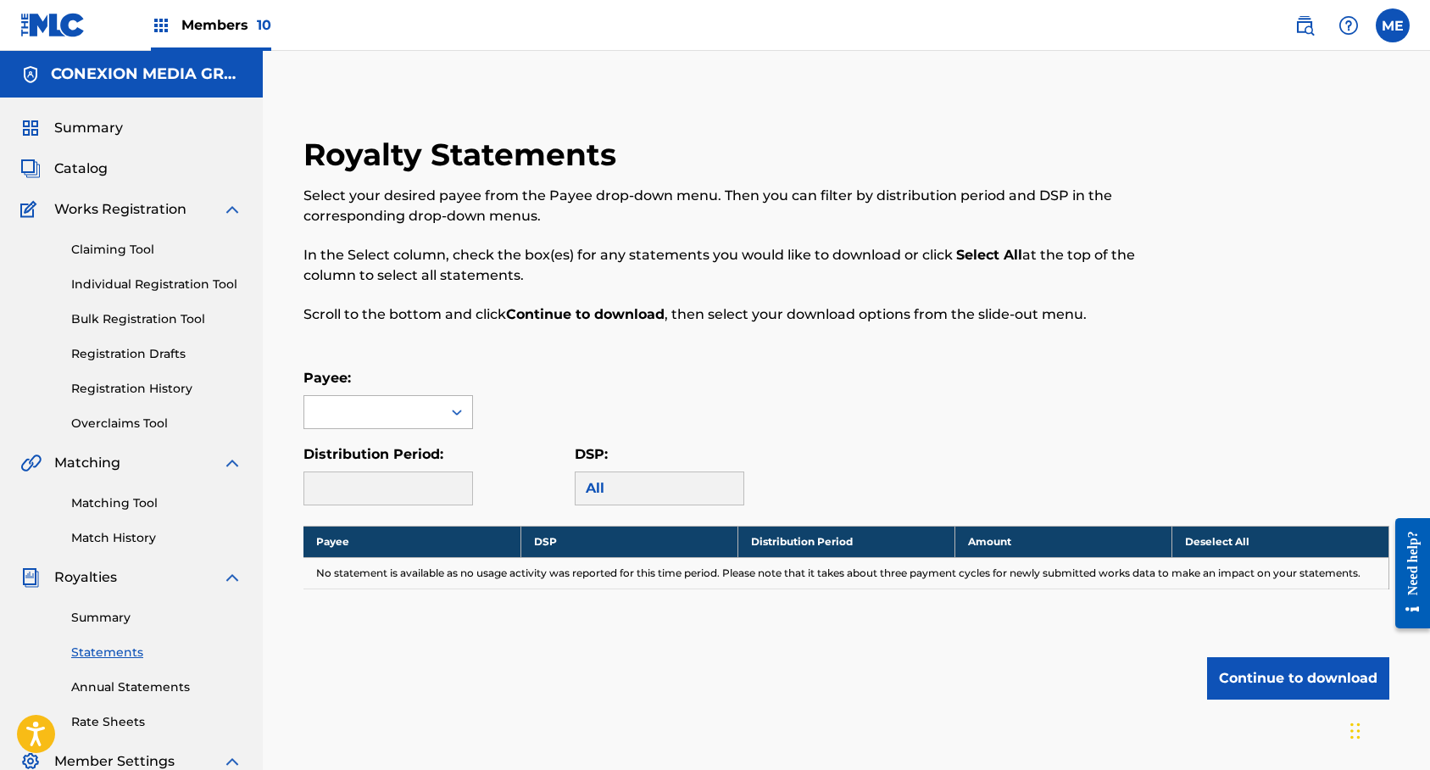
click at [464, 415] on icon at bounding box center [456, 411] width 17 height 17
click at [414, 475] on div "CONEXION ENTERTAINMENT GROUP, LLC" at bounding box center [388, 470] width 168 height 83
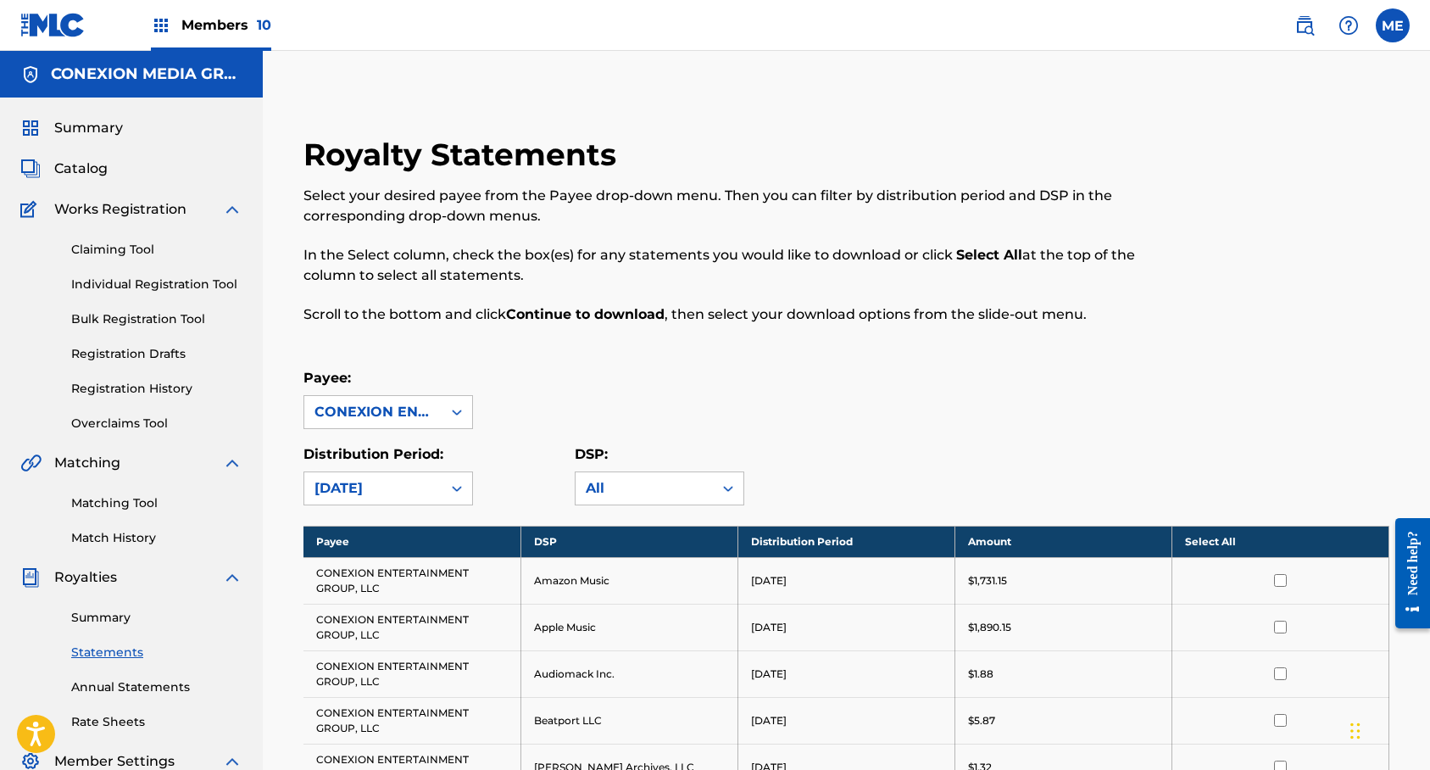
click at [1296, 537] on th "Select All" at bounding box center [1279, 540] width 217 height 31
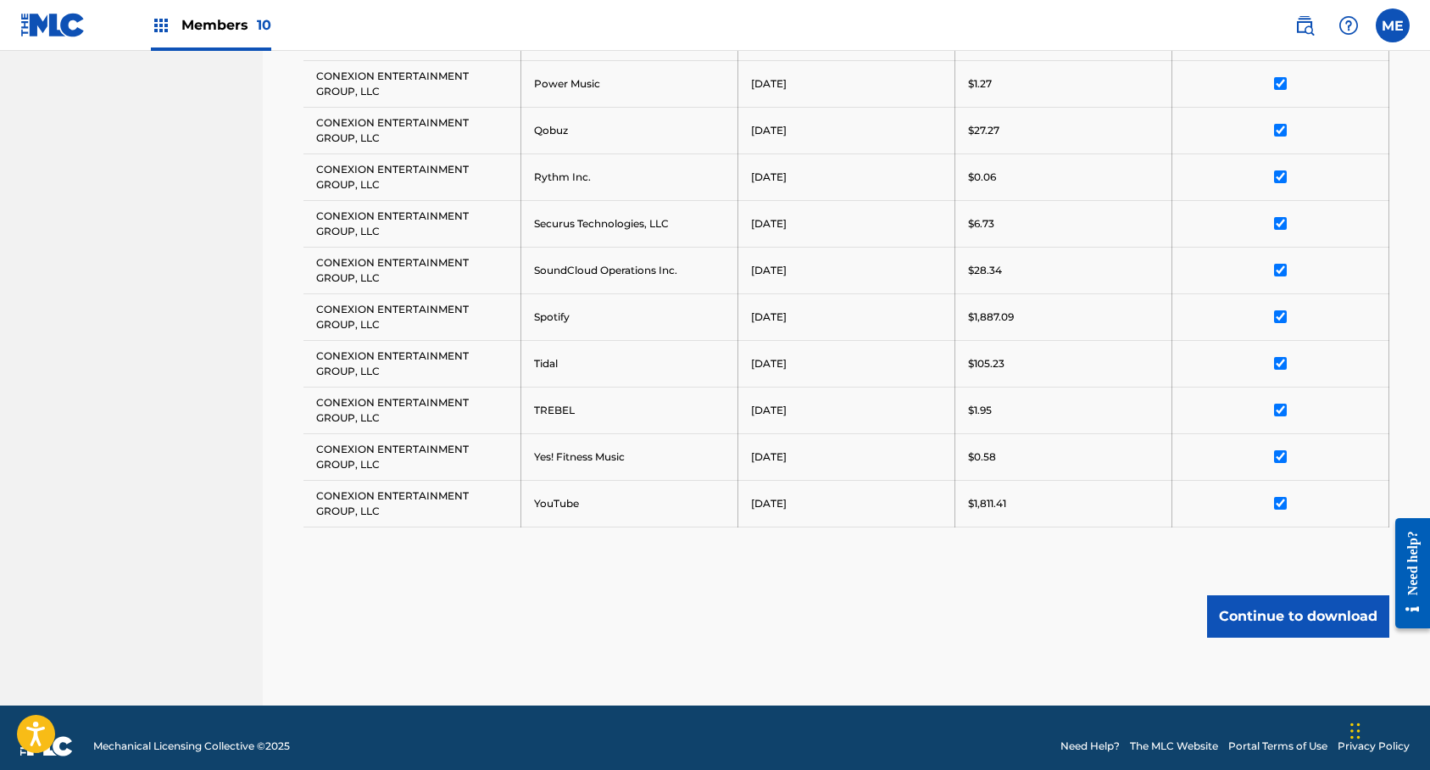
scroll to position [1424, 0]
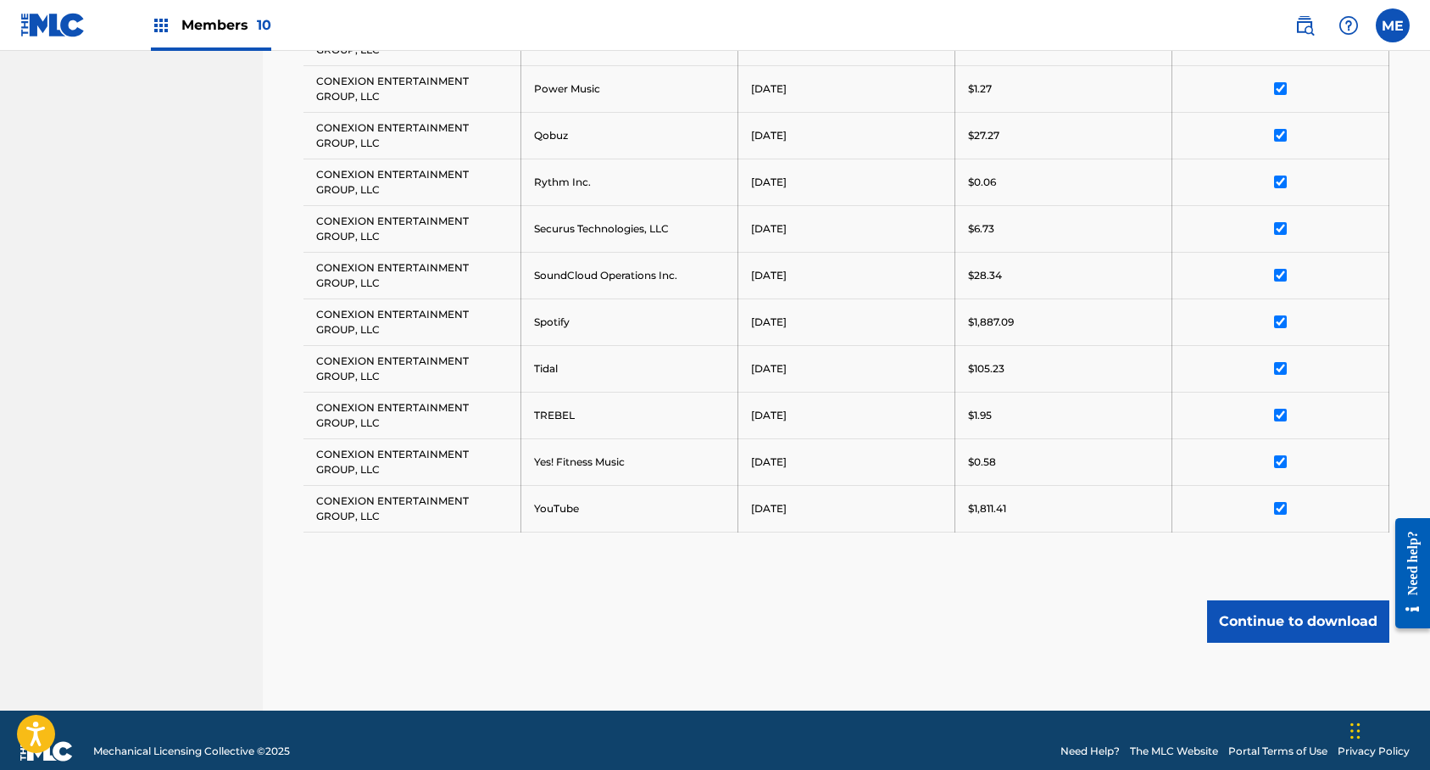
click at [1281, 625] on button "Continue to download" at bounding box center [1298, 621] width 182 height 42
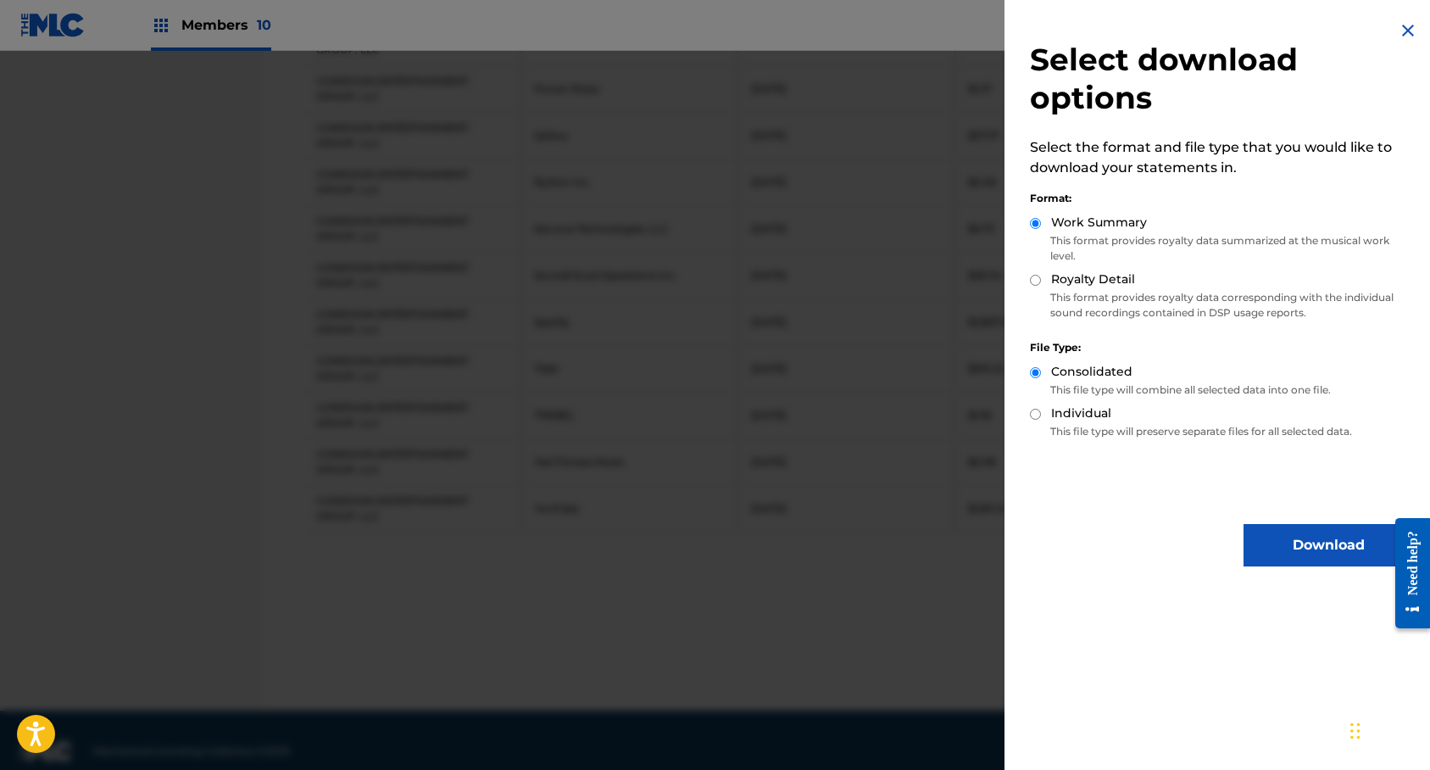
click at [1036, 279] on input "Royalty Detail" at bounding box center [1035, 280] width 11 height 11
radio input "true"
click at [1305, 542] on button "Download" at bounding box center [1327, 545] width 169 height 42
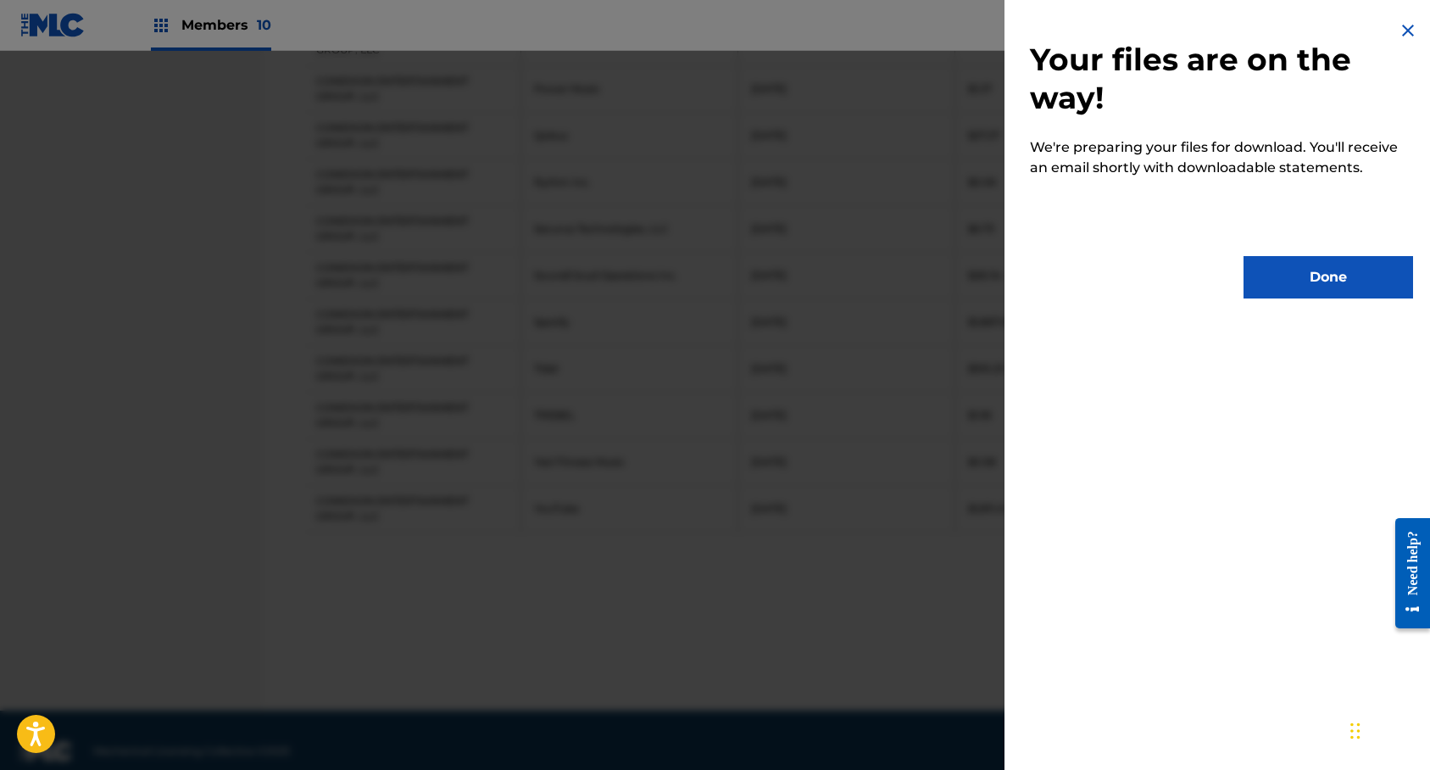
click at [1301, 270] on button "Done" at bounding box center [1327, 277] width 169 height 42
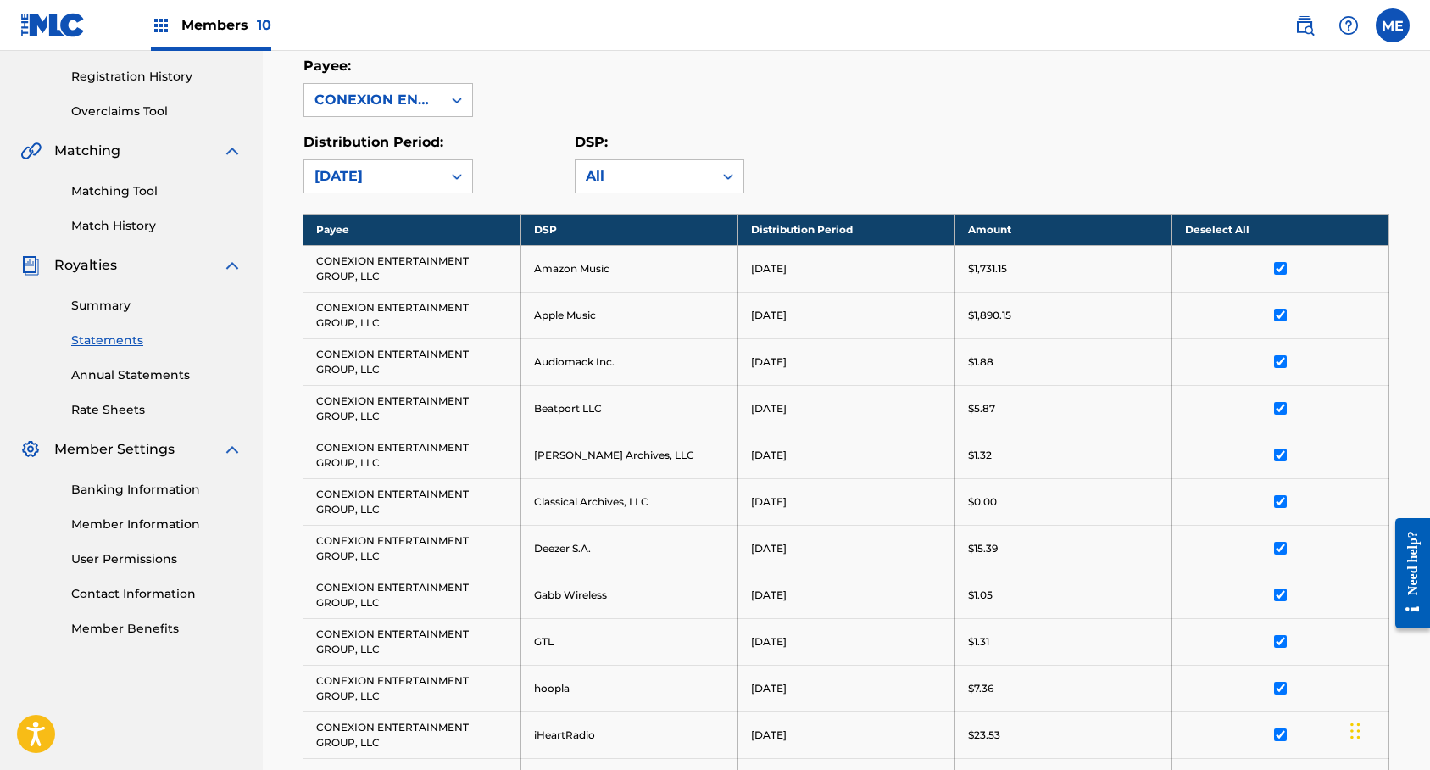
scroll to position [297, 0]
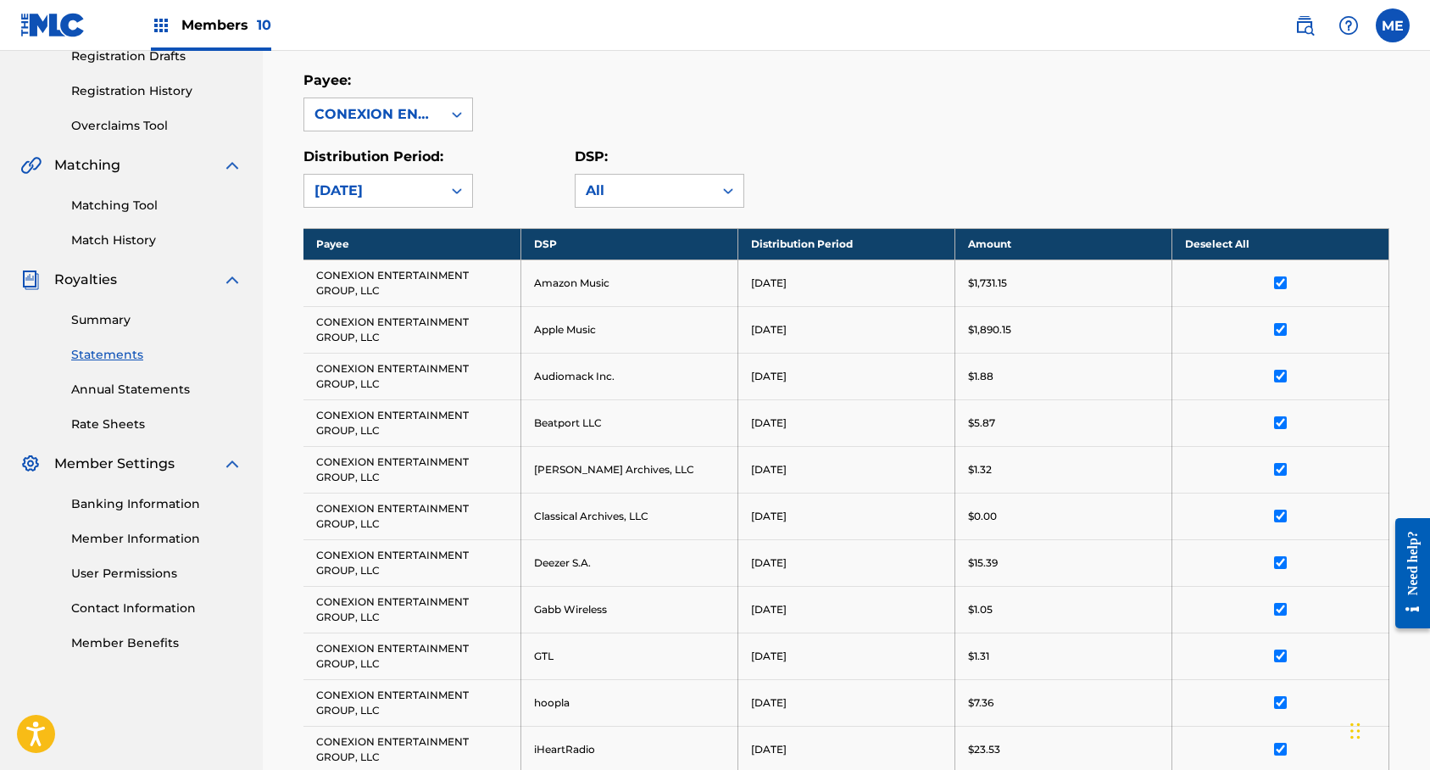
click at [166, 25] on img at bounding box center [161, 25] width 20 height 20
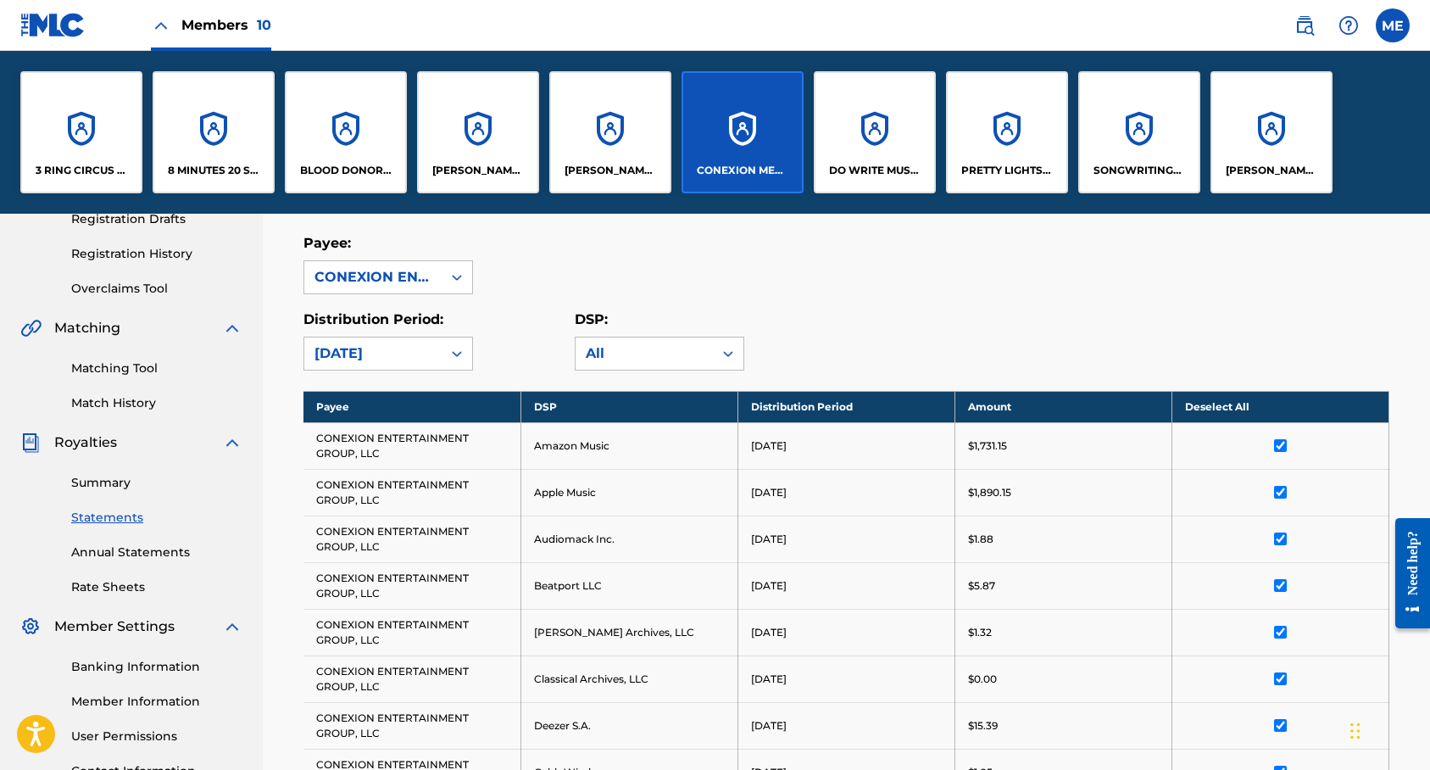
click at [900, 149] on div "DO WRITE MUSIC LLC" at bounding box center [875, 132] width 122 height 122
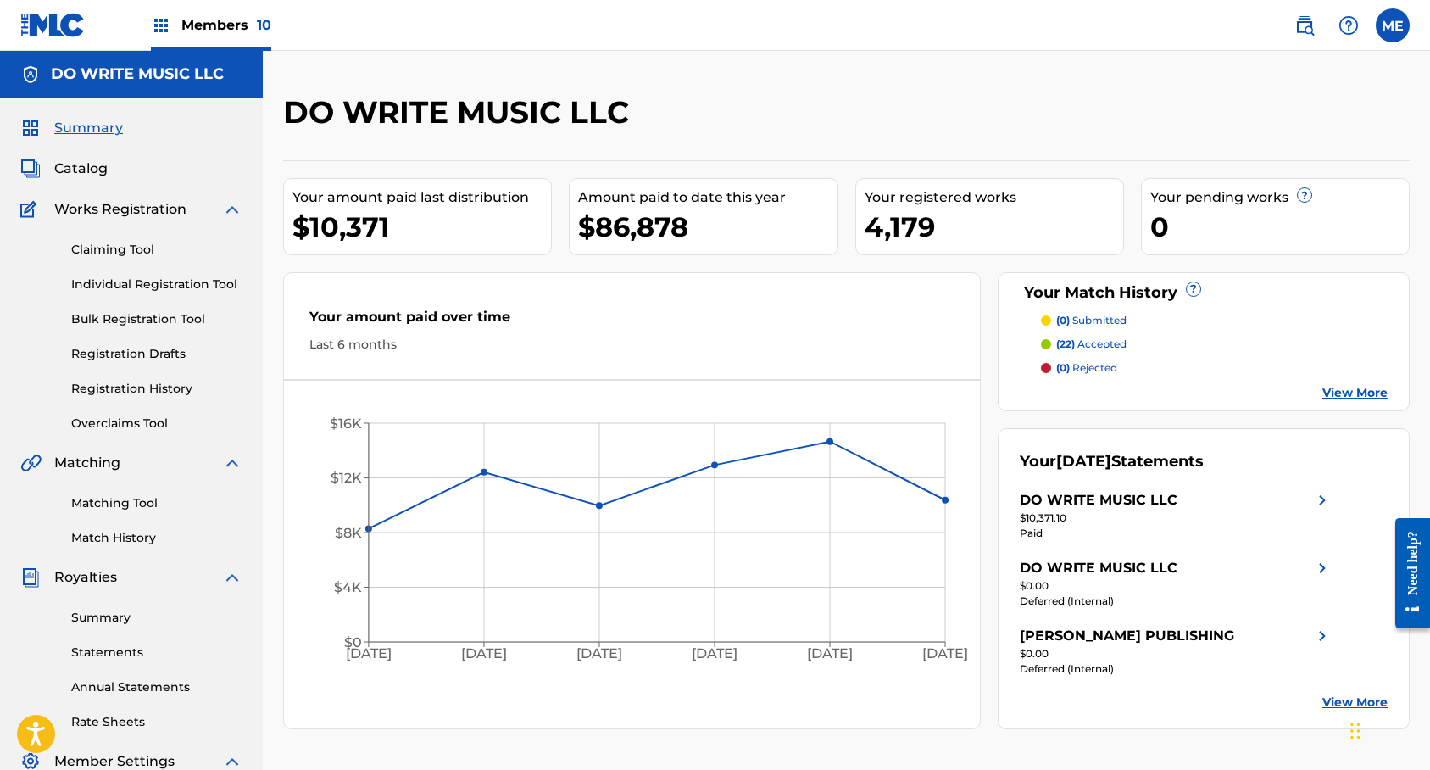
click at [105, 648] on link "Statements" at bounding box center [156, 652] width 171 height 18
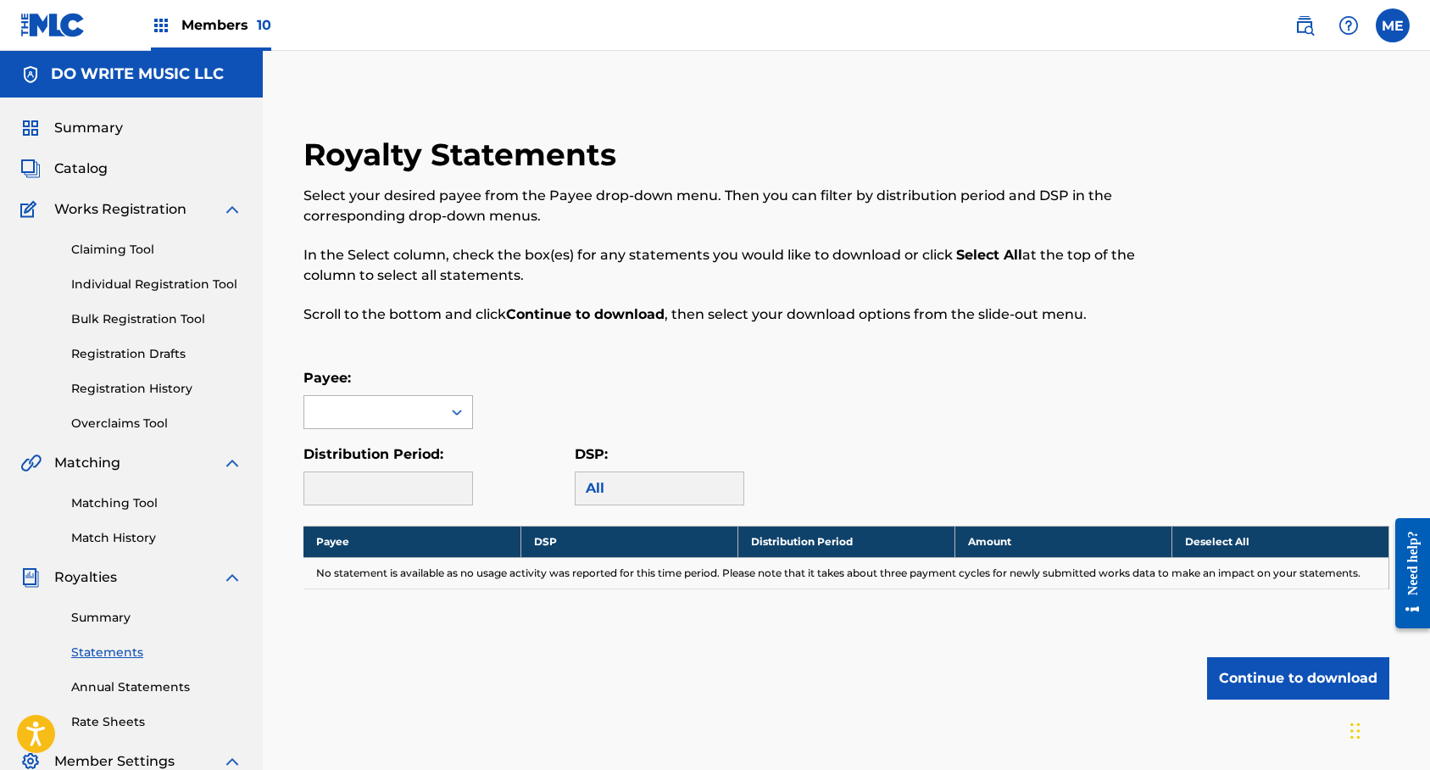
click at [468, 411] on div at bounding box center [457, 412] width 31 height 31
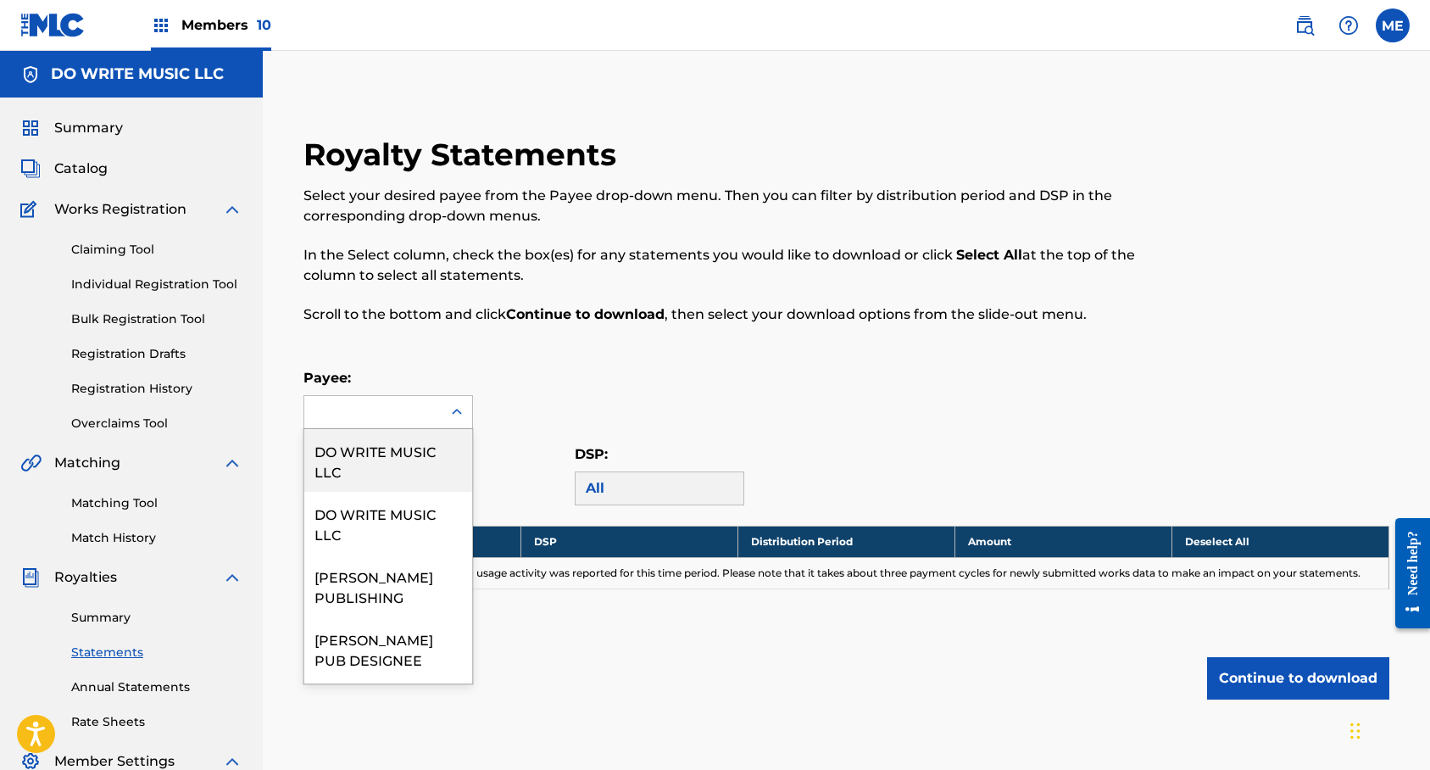
click at [412, 455] on div "DO WRITE MUSIC LLC" at bounding box center [388, 460] width 168 height 63
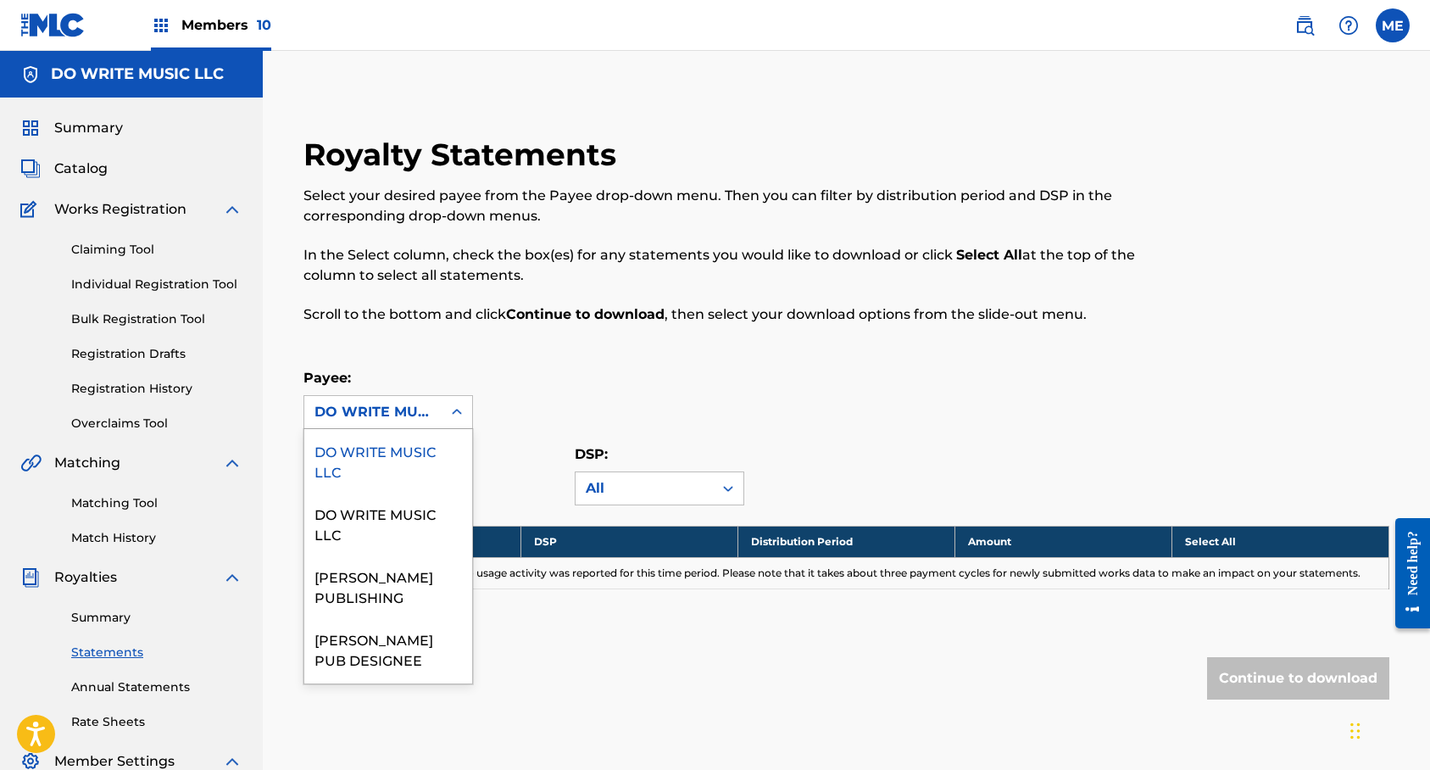
click at [454, 410] on icon at bounding box center [457, 411] width 10 height 6
click at [412, 518] on div "DO WRITE MUSIC LLC" at bounding box center [388, 523] width 168 height 63
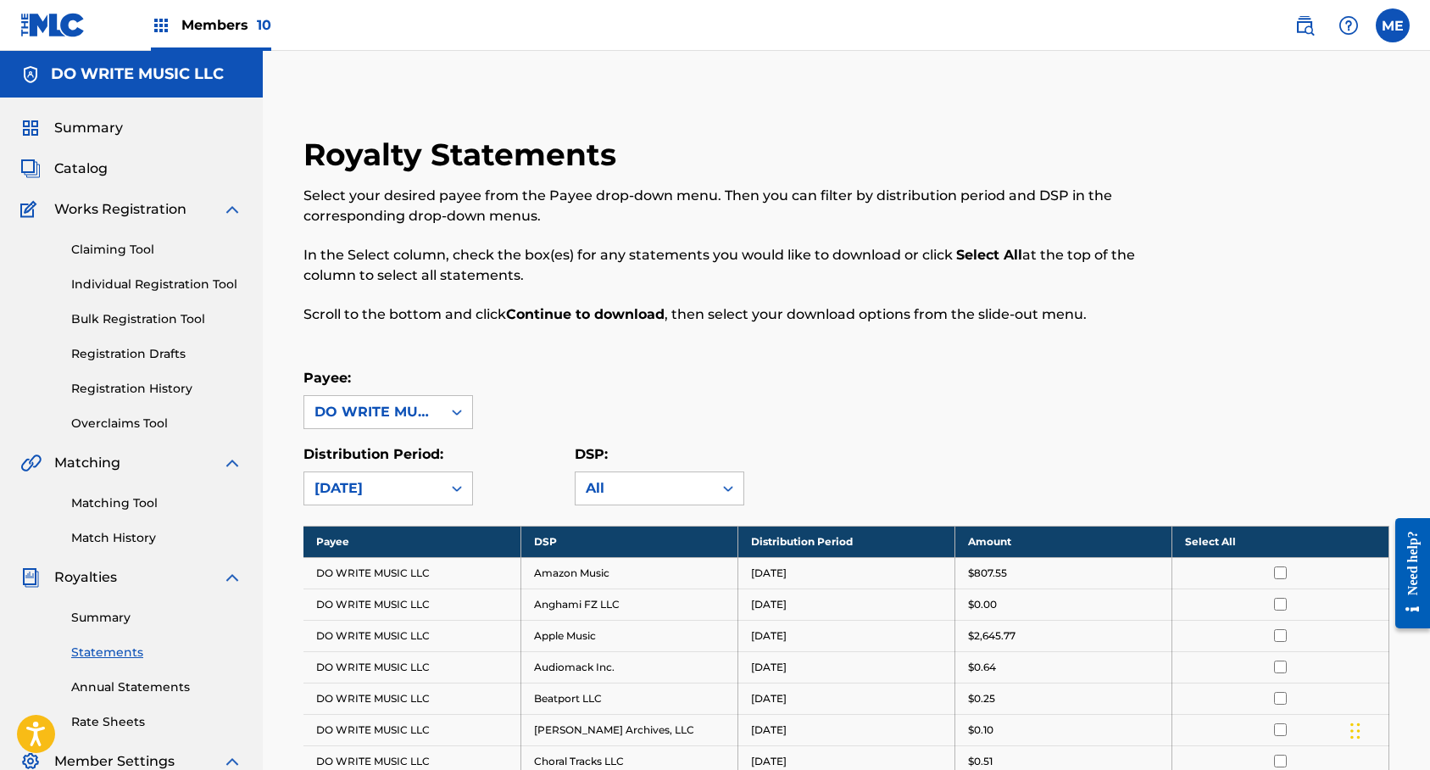
click at [1229, 545] on th "Select All" at bounding box center [1279, 540] width 217 height 31
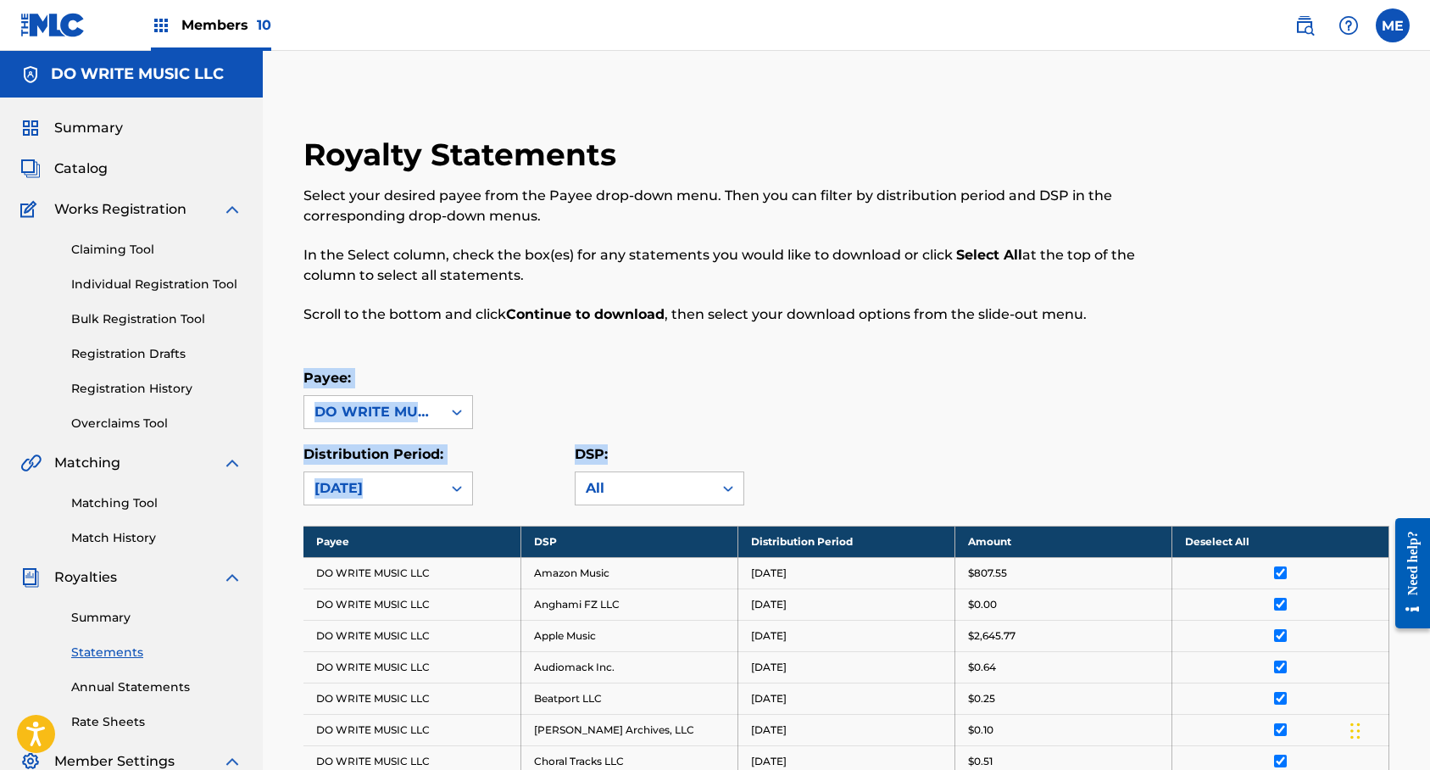
drag, startPoint x: 1429, startPoint y: 320, endPoint x: 1420, endPoint y: 410, distance: 90.2
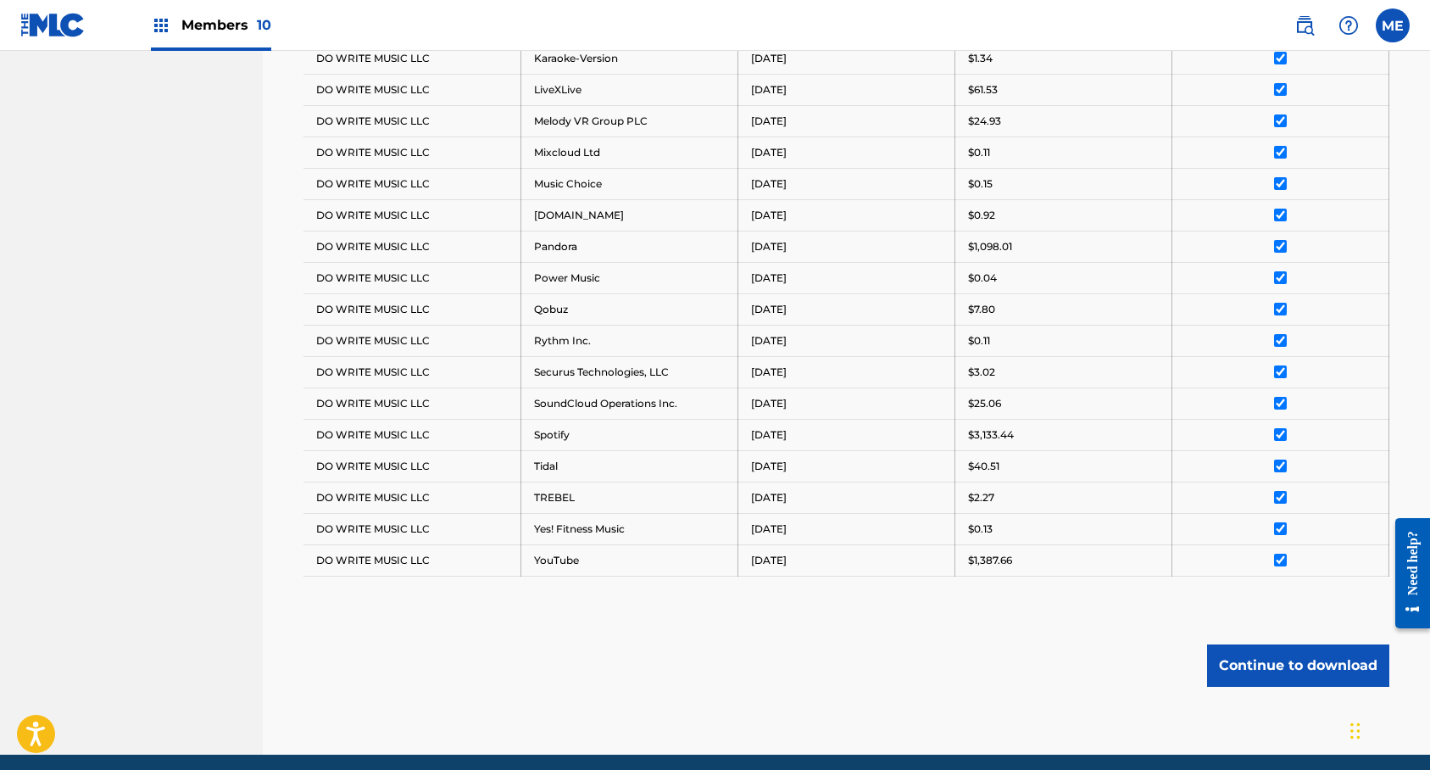
scroll to position [889, 0]
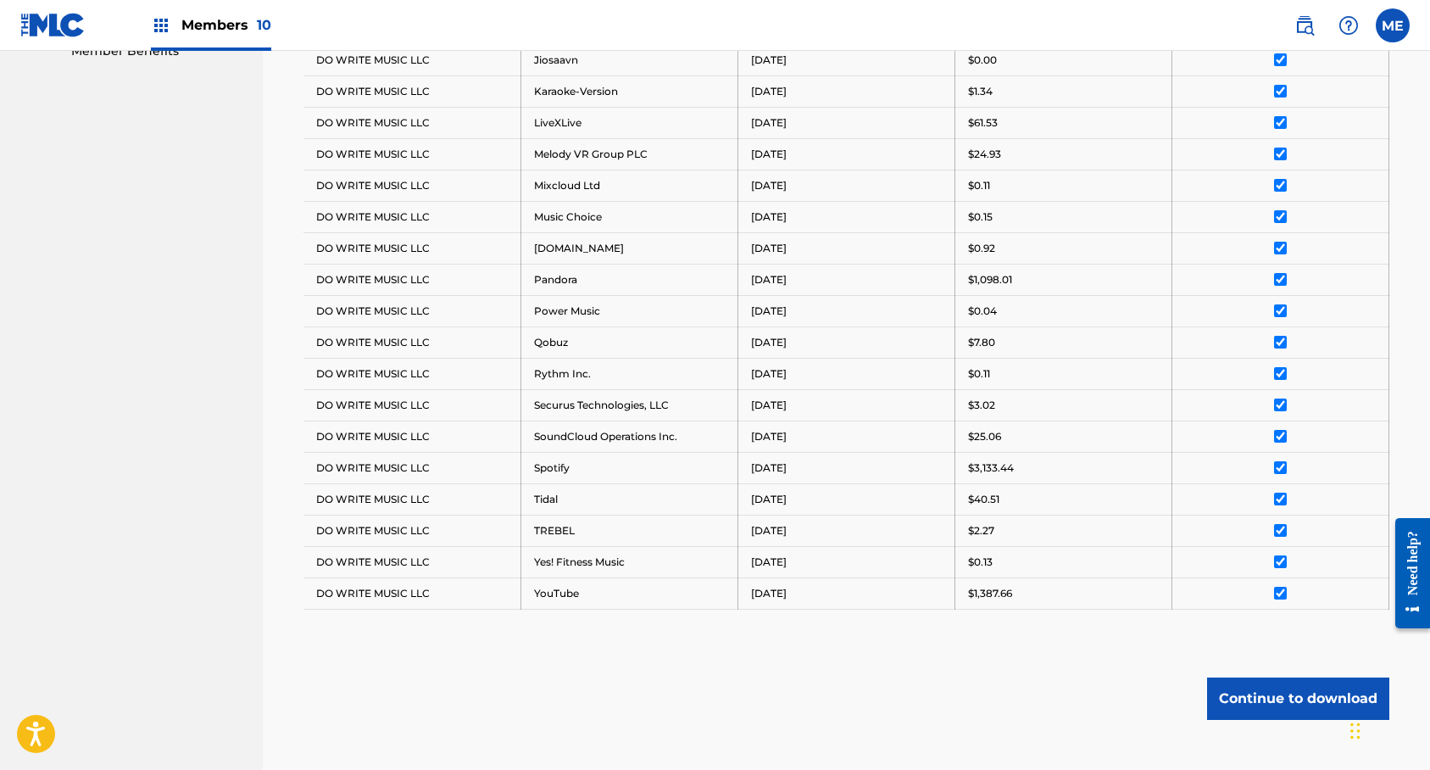
click at [1336, 690] on button "Continue to download" at bounding box center [1298, 698] width 182 height 42
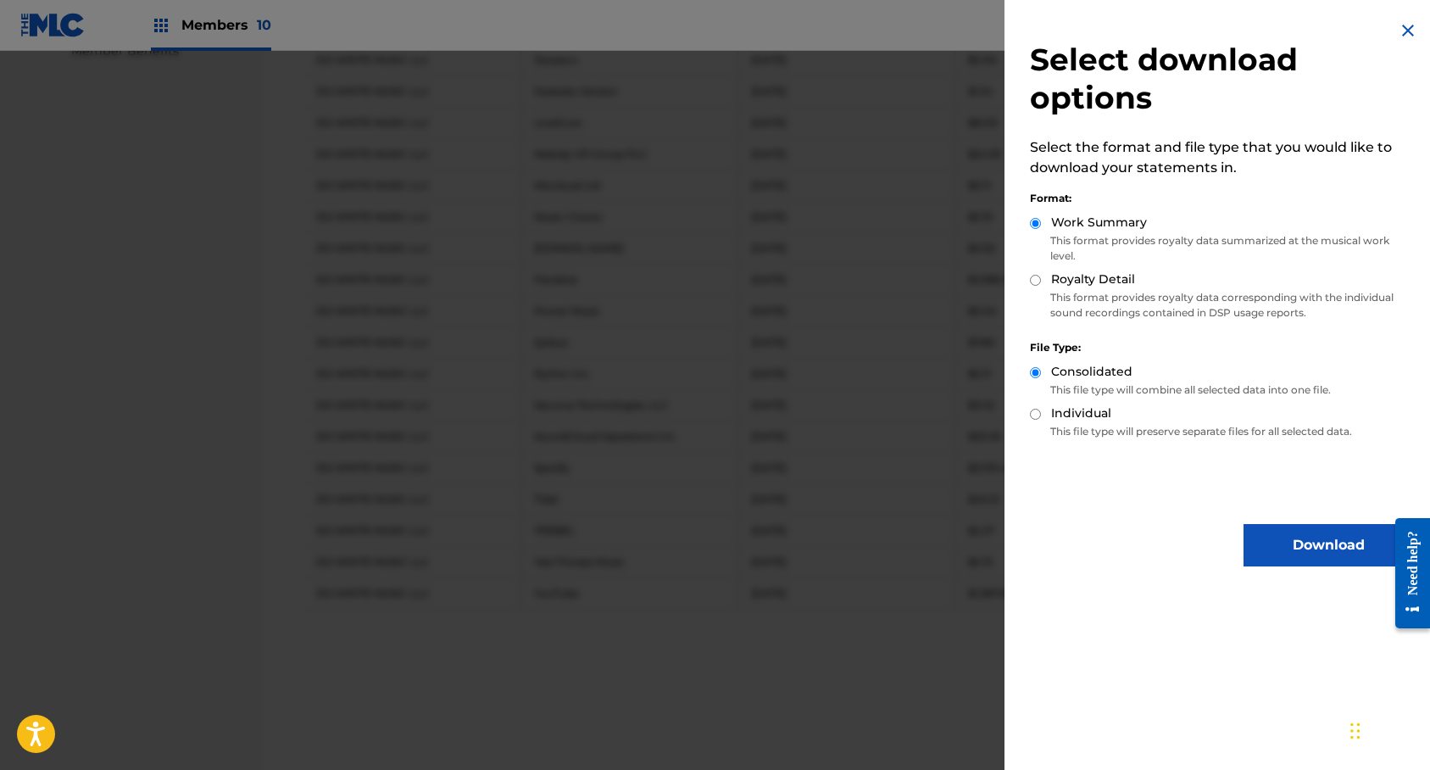
click at [1035, 281] on input "Royalty Detail" at bounding box center [1035, 280] width 11 height 11
radio input "true"
click at [1309, 536] on button "Download" at bounding box center [1327, 545] width 169 height 42
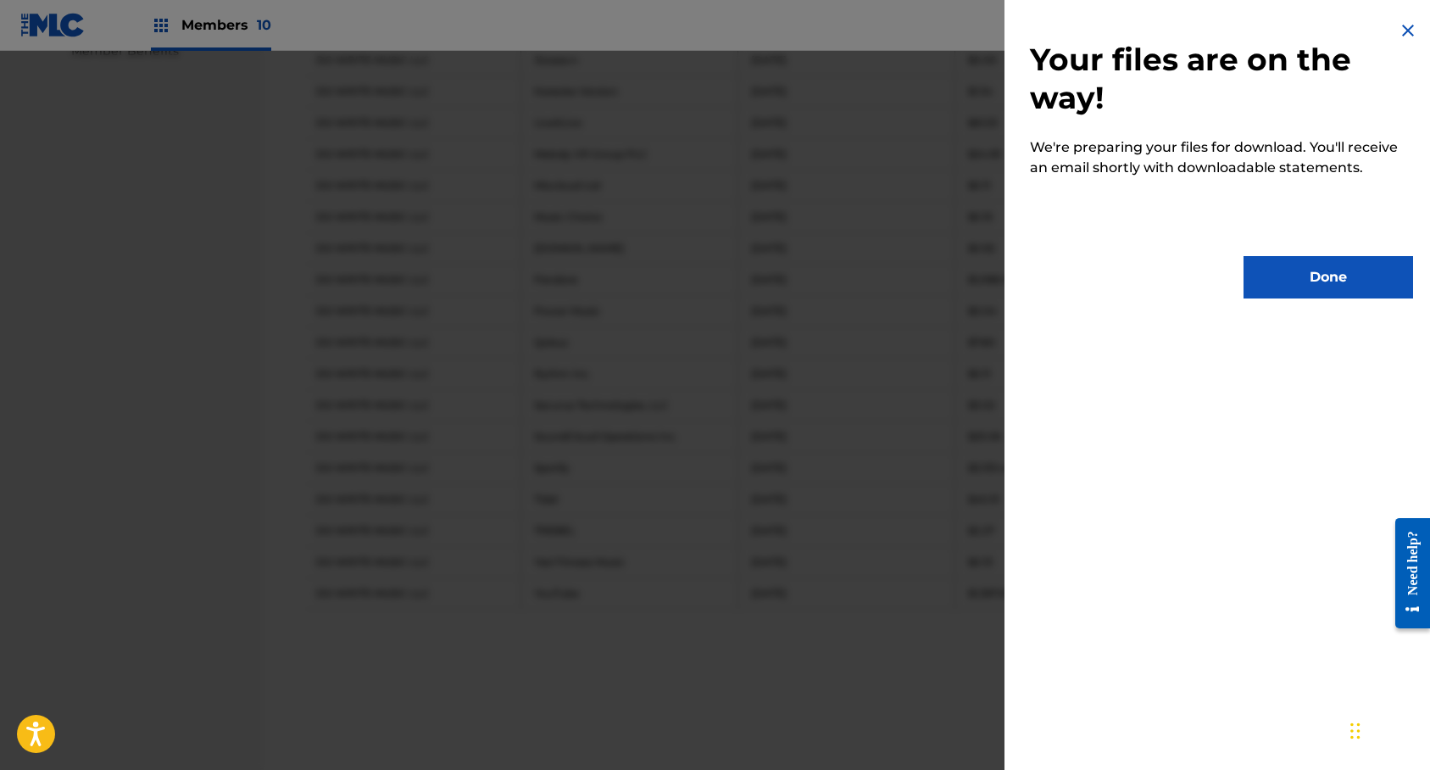
click at [1297, 279] on button "Done" at bounding box center [1327, 277] width 169 height 42
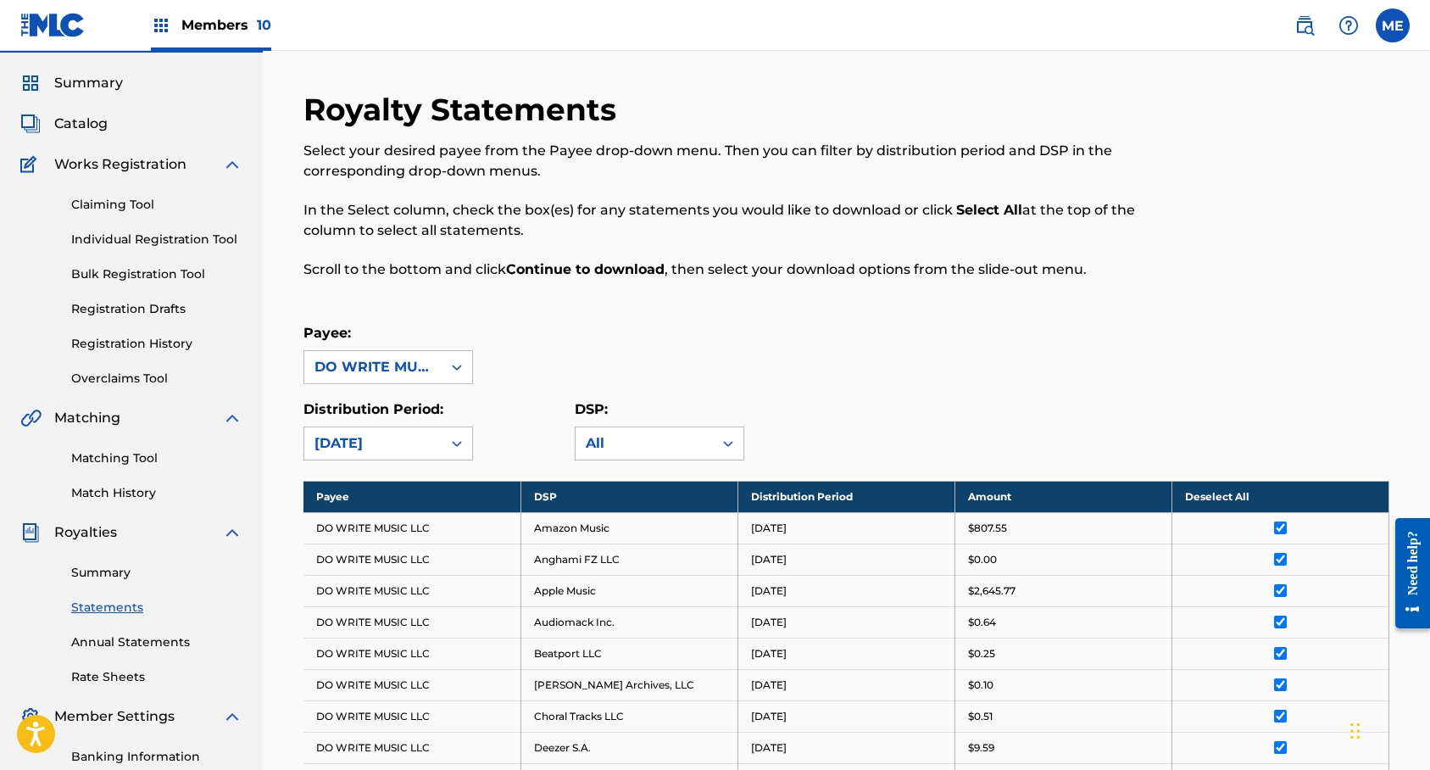
scroll to position [0, 0]
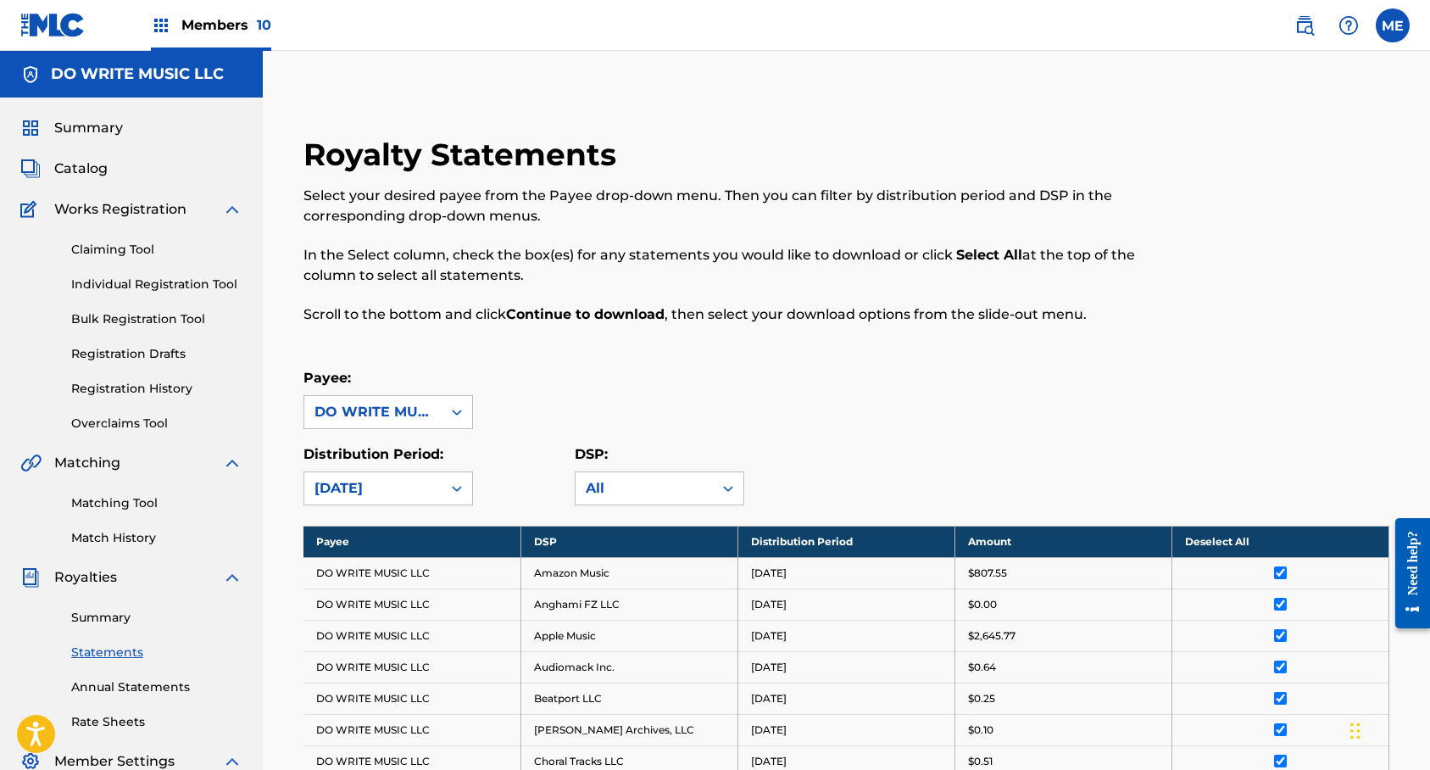
click at [1396, 19] on label at bounding box center [1392, 25] width 34 height 34
click at [1392, 25] on input "ME [PERSON_NAME] [EMAIL_ADDRESS][DOMAIN_NAME] Notification Preferences Profile …" at bounding box center [1392, 25] width 0 height 0
click at [1224, 241] on p "Log out" at bounding box center [1229, 239] width 40 height 15
click at [1392, 25] on input "ME [PERSON_NAME] [EMAIL_ADDRESS][DOMAIN_NAME] Notification Preferences Profile …" at bounding box center [1392, 25] width 0 height 0
